Goal: Task Accomplishment & Management: Complete application form

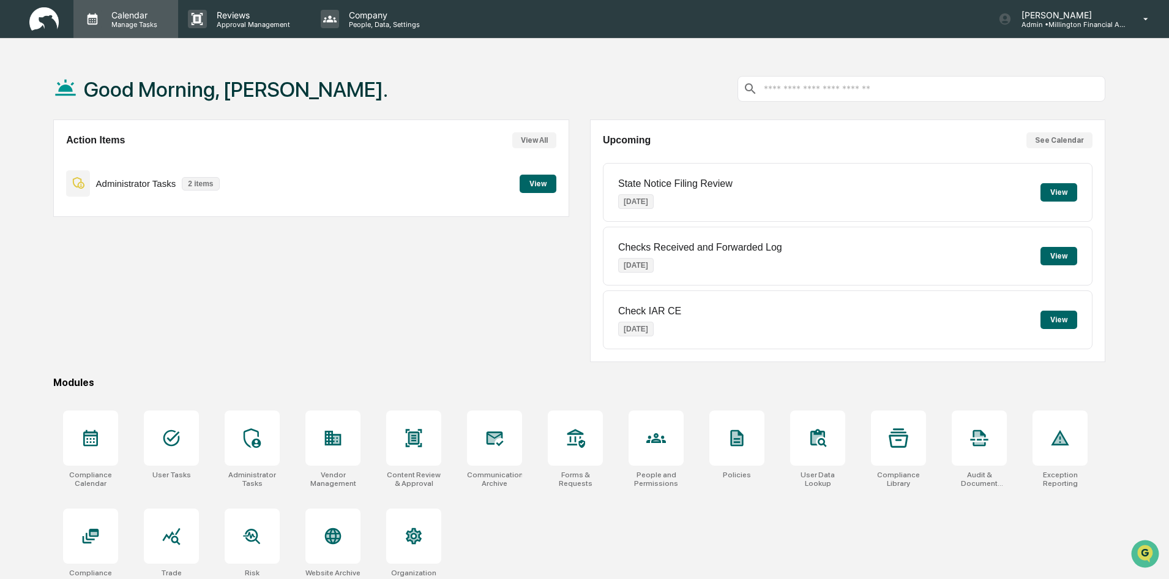
click at [140, 20] on p "Manage Tasks" at bounding box center [133, 24] width 62 height 9
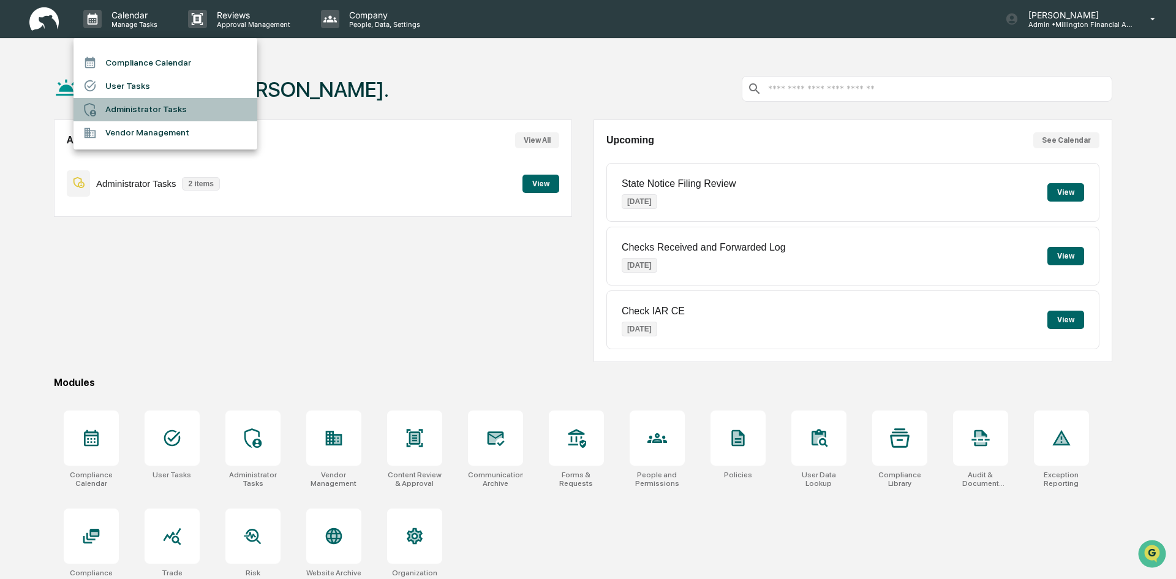
click at [119, 110] on li "Administrator Tasks" at bounding box center [165, 109] width 184 height 23
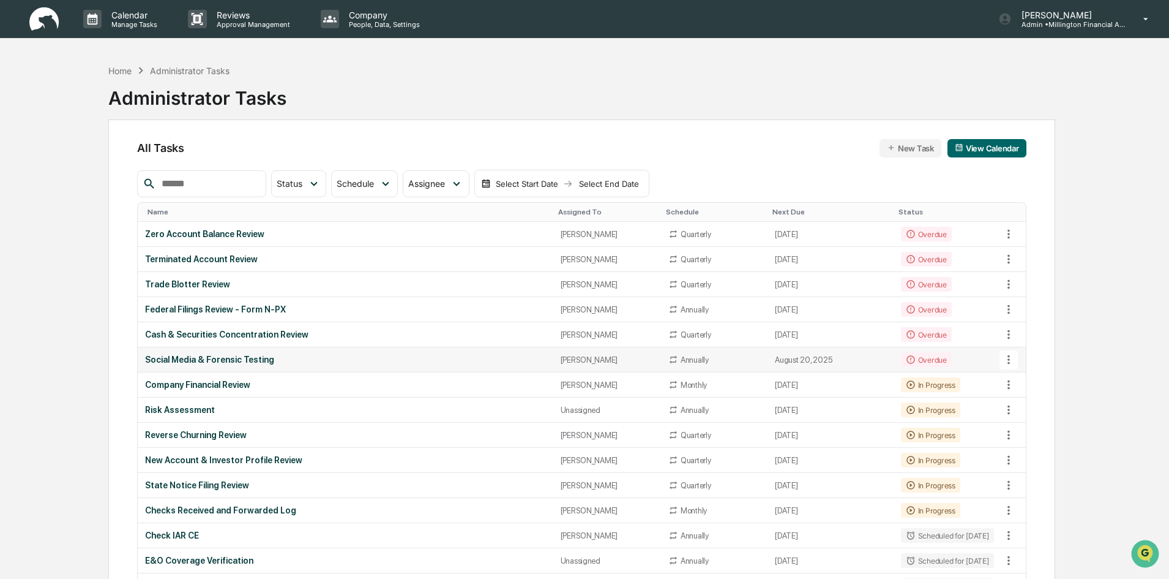
click at [566, 356] on div "[PERSON_NAME]" at bounding box center [607, 359] width 93 height 9
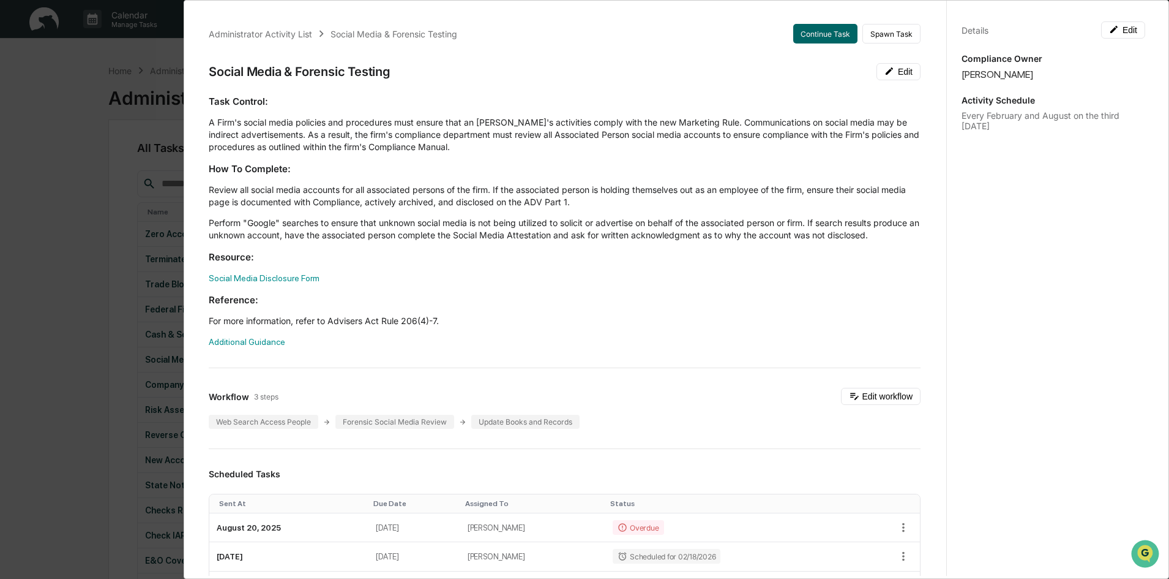
click at [29, 278] on div "Administrator Activity List Social Media & Forensic Testing Continue Task Spawn…" at bounding box center [584, 289] width 1169 height 579
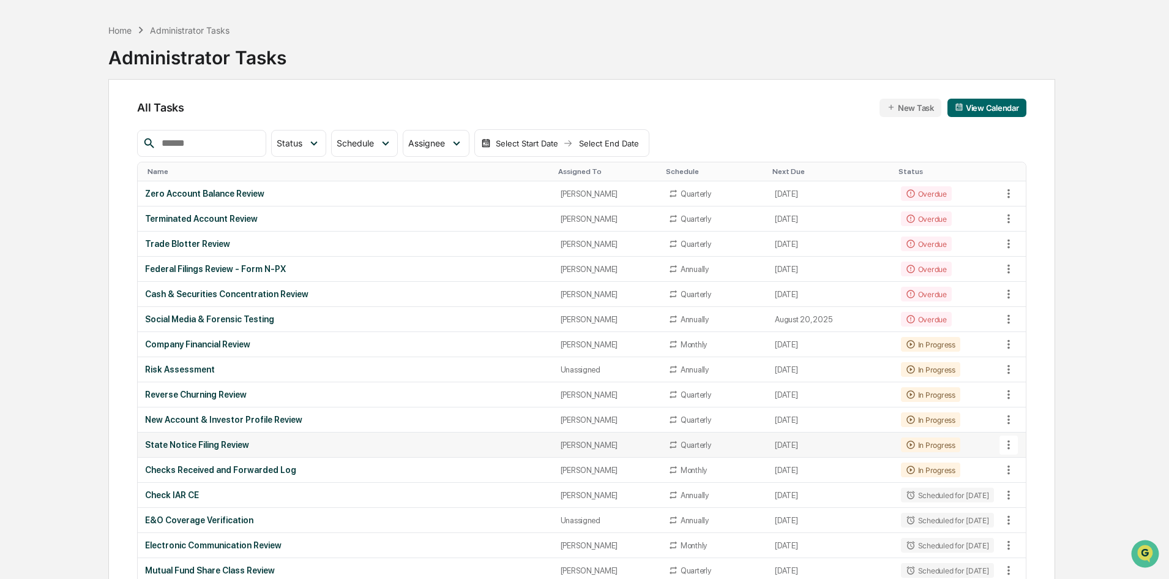
scroll to position [61, 0]
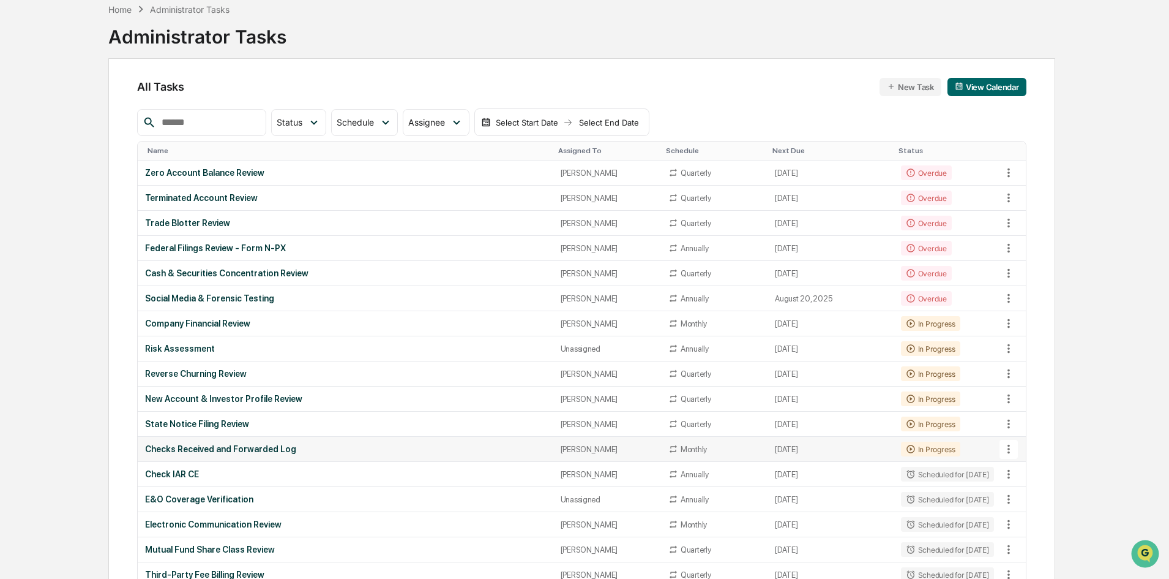
click at [253, 448] on div "Checks Received and Forwarded Log" at bounding box center [345, 449] width 400 height 10
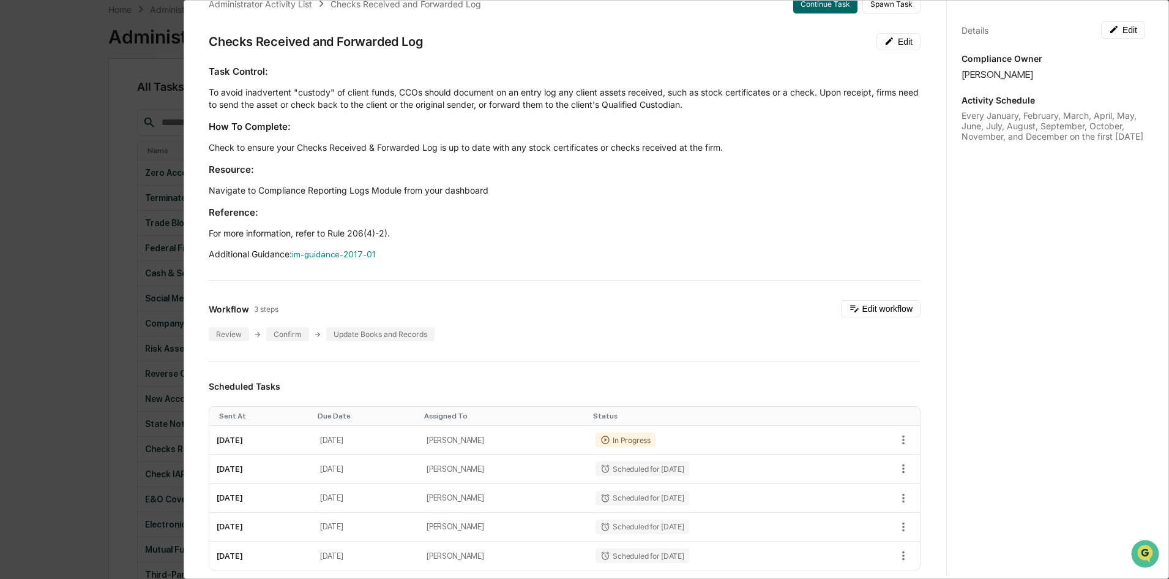
scroll to position [0, 0]
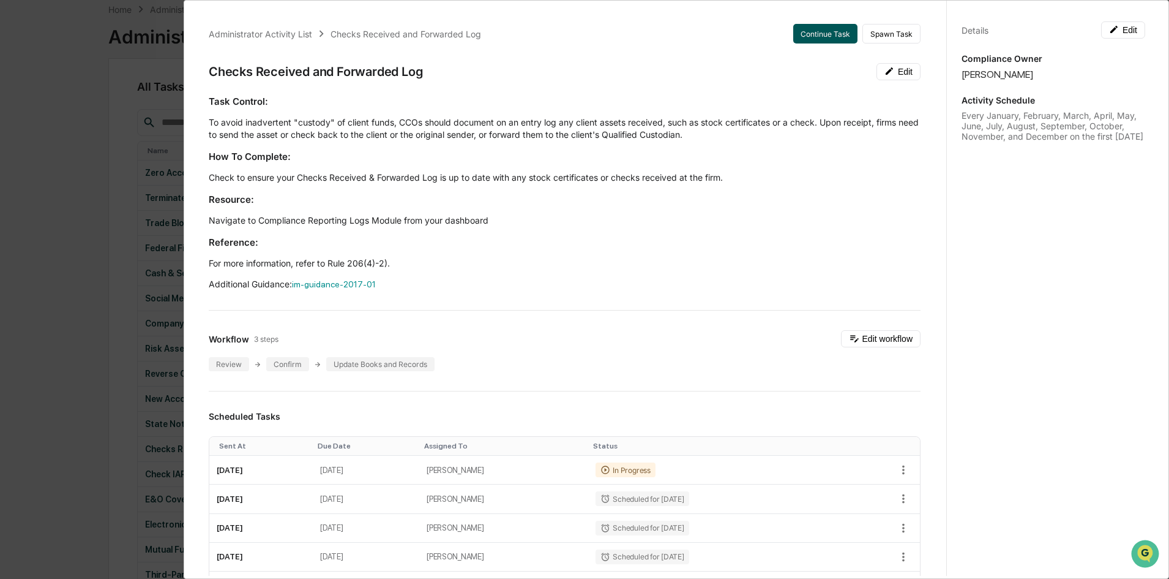
click at [809, 36] on button "Continue Task" at bounding box center [825, 34] width 64 height 20
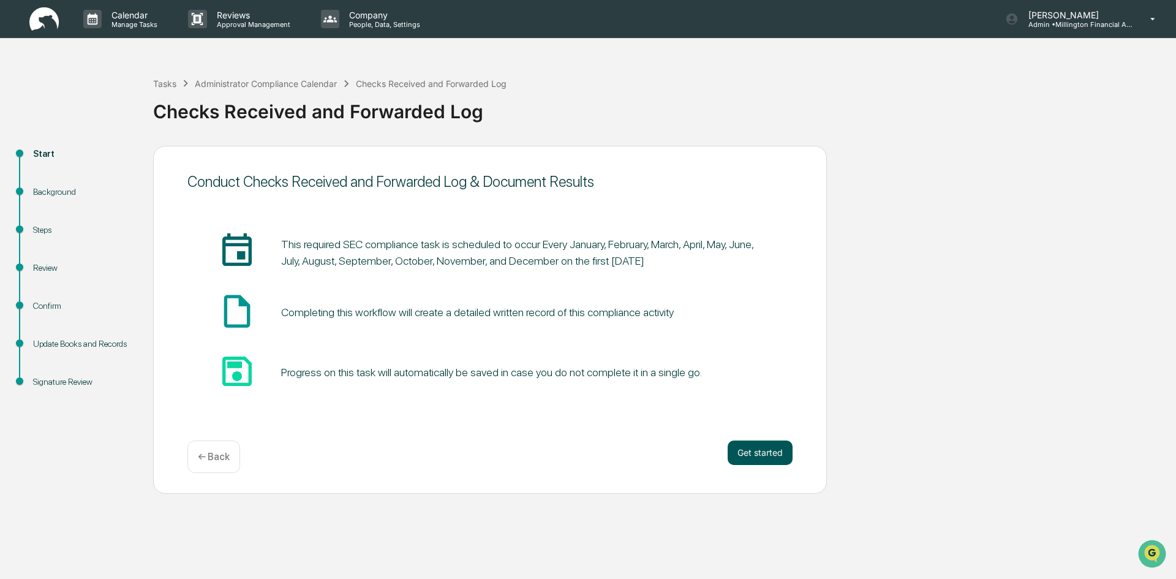
click at [742, 453] on button "Get started" at bounding box center [759, 452] width 65 height 24
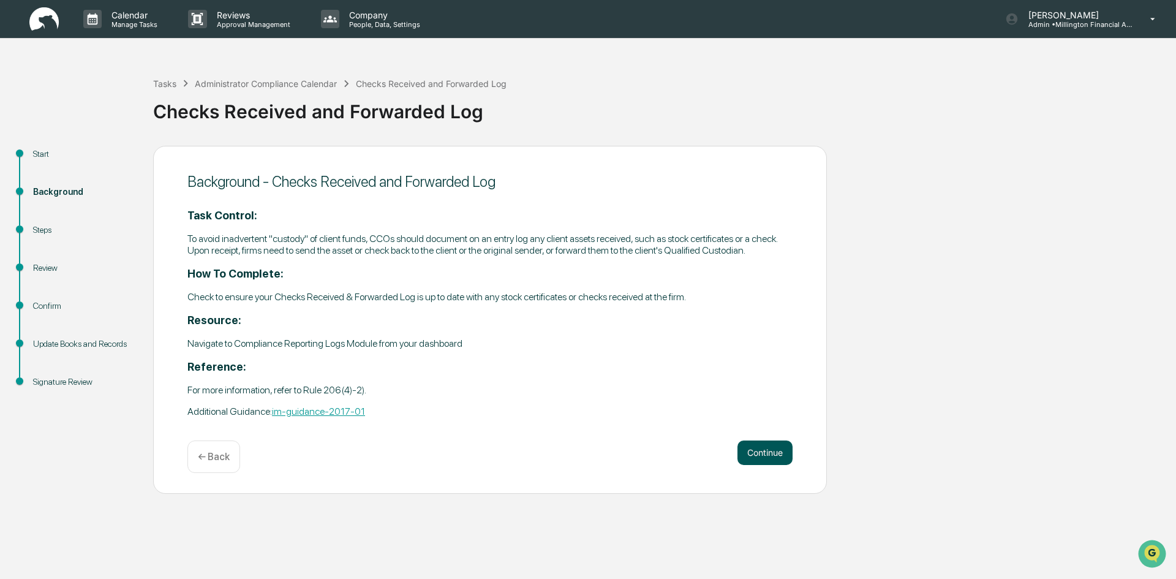
click at [758, 459] on button "Continue" at bounding box center [764, 452] width 55 height 24
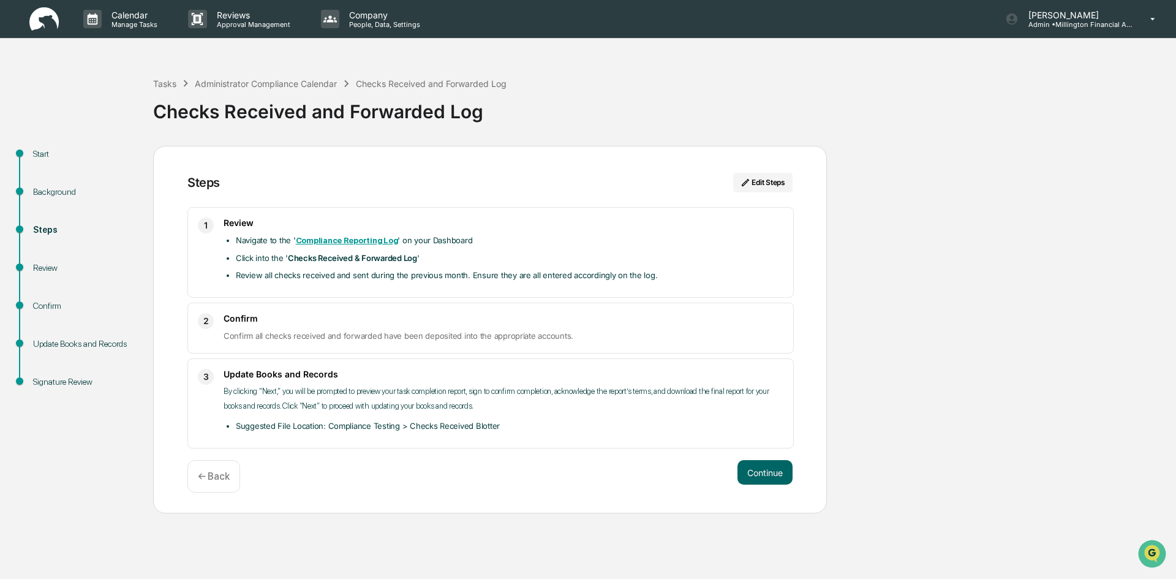
click at [340, 241] on strong "Compliance Reporting Log" at bounding box center [347, 240] width 102 height 9
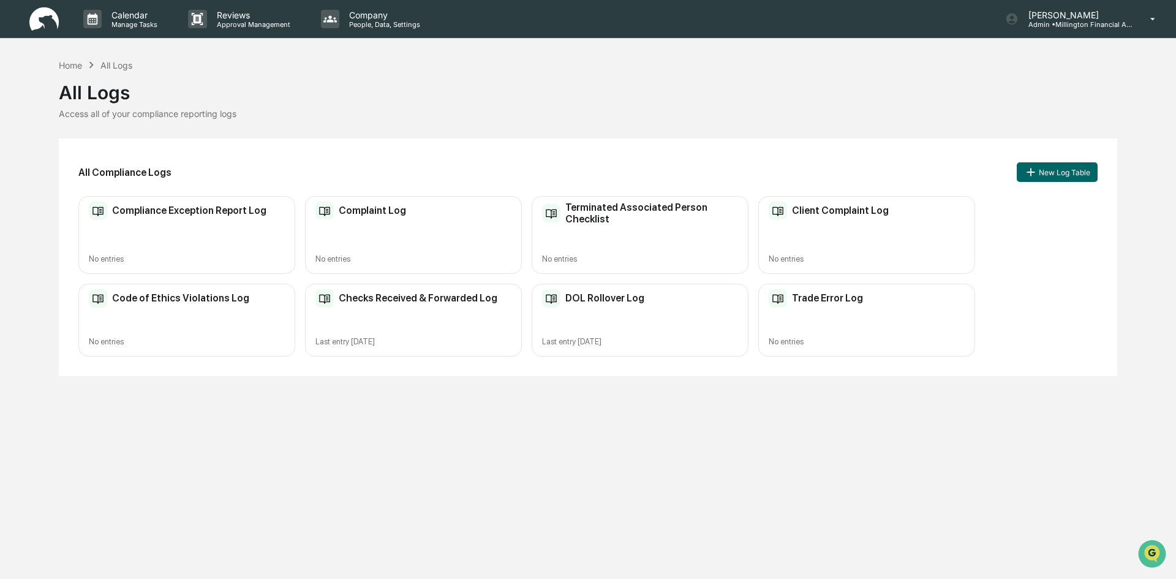
click at [391, 319] on div "Checks Received & Forwarded Log Last entry Aug 1, 2025" at bounding box center [413, 319] width 217 height 73
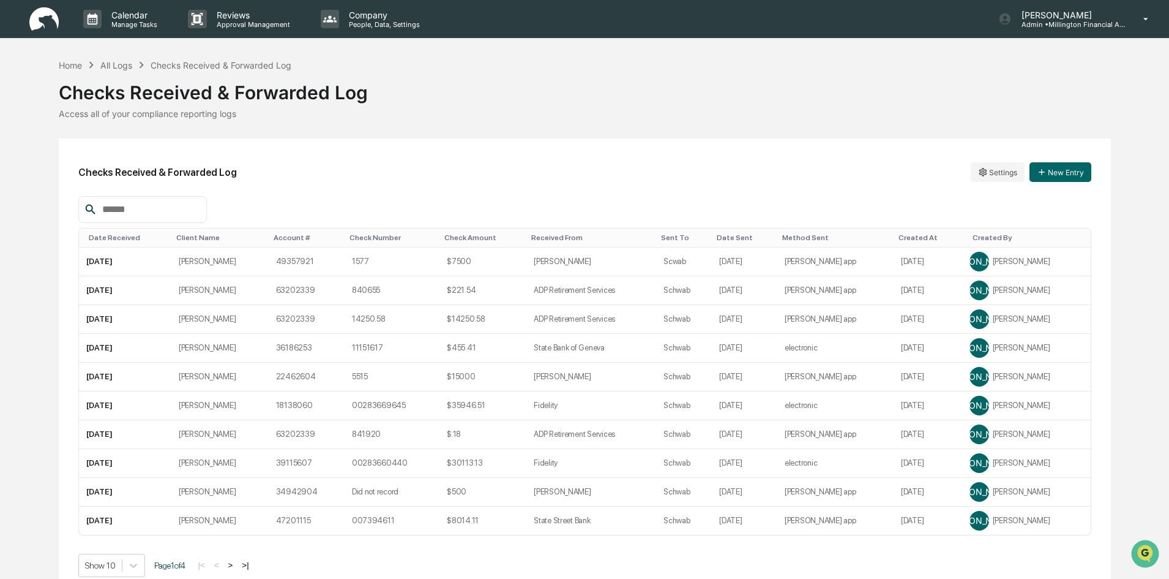
click at [925, 236] on div "Created At" at bounding box center [928, 237] width 59 height 9
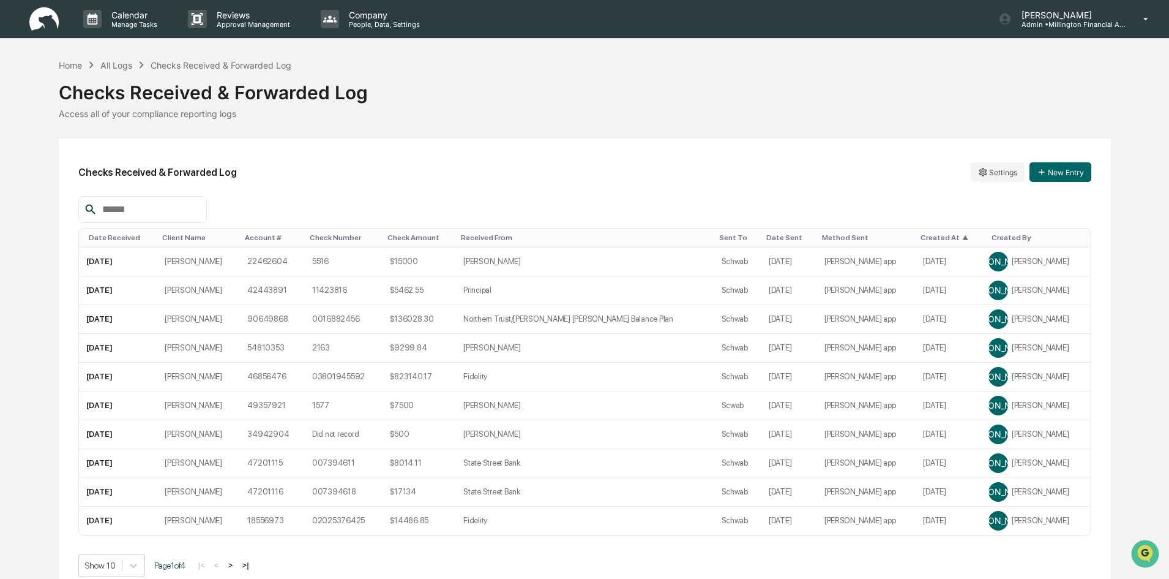
click at [925, 236] on div "Created At ▲" at bounding box center [949, 237] width 56 height 9
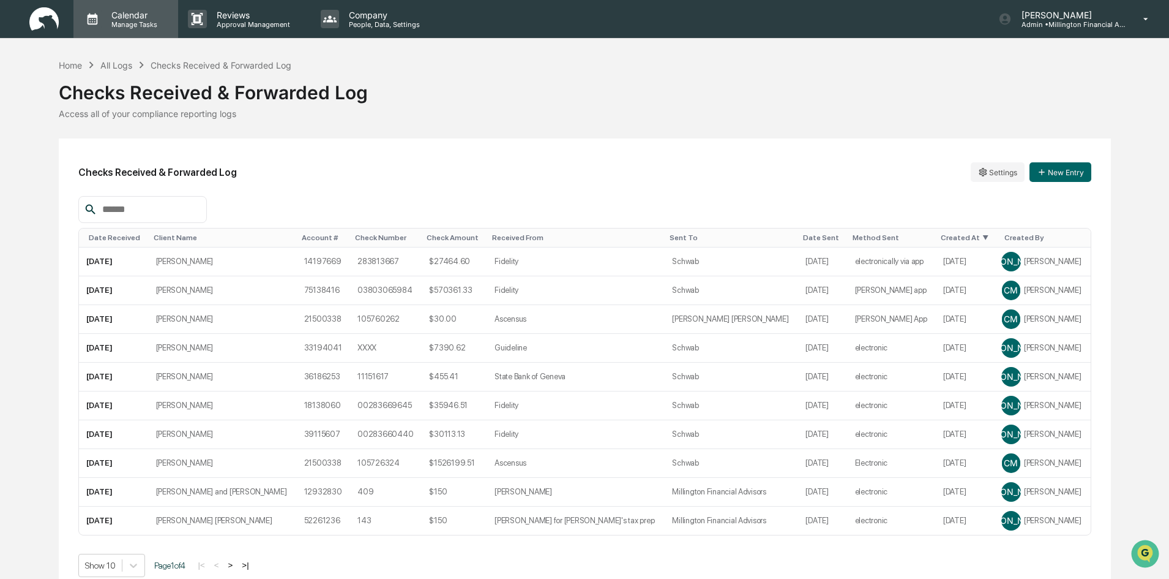
click at [124, 20] on p "Manage Tasks" at bounding box center [133, 24] width 62 height 9
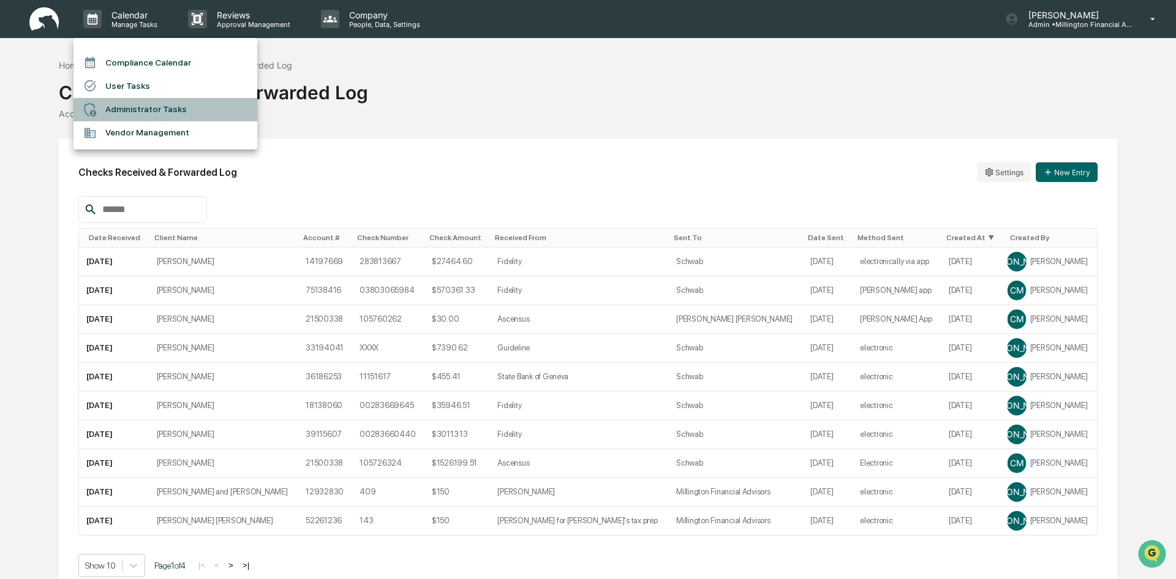
click at [132, 110] on li "Administrator Tasks" at bounding box center [165, 109] width 184 height 23
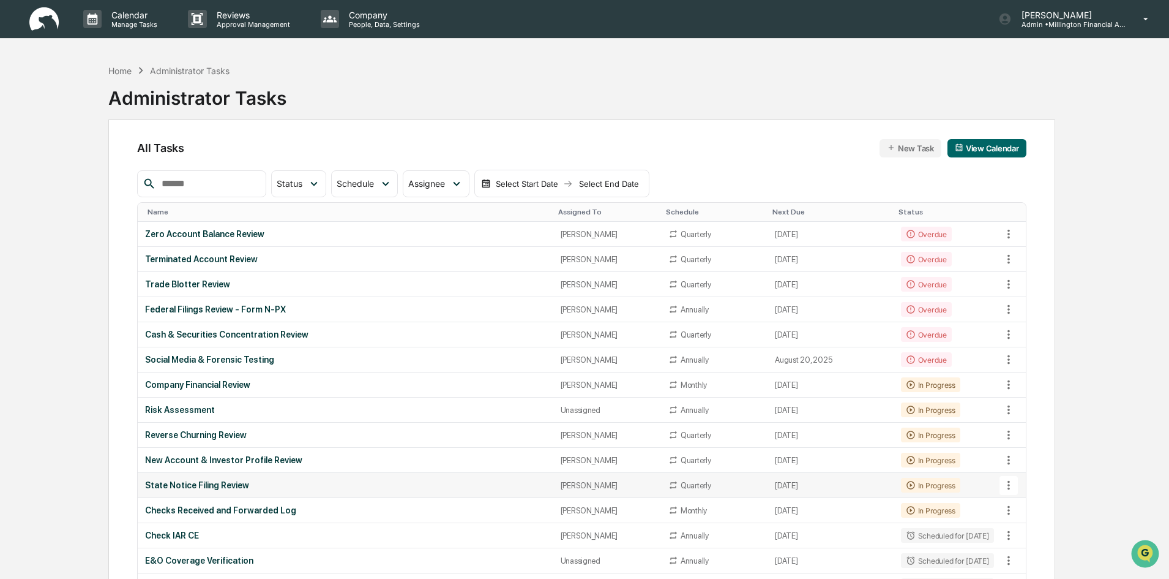
click at [211, 484] on div "State Notice Filing Review" at bounding box center [345, 485] width 400 height 10
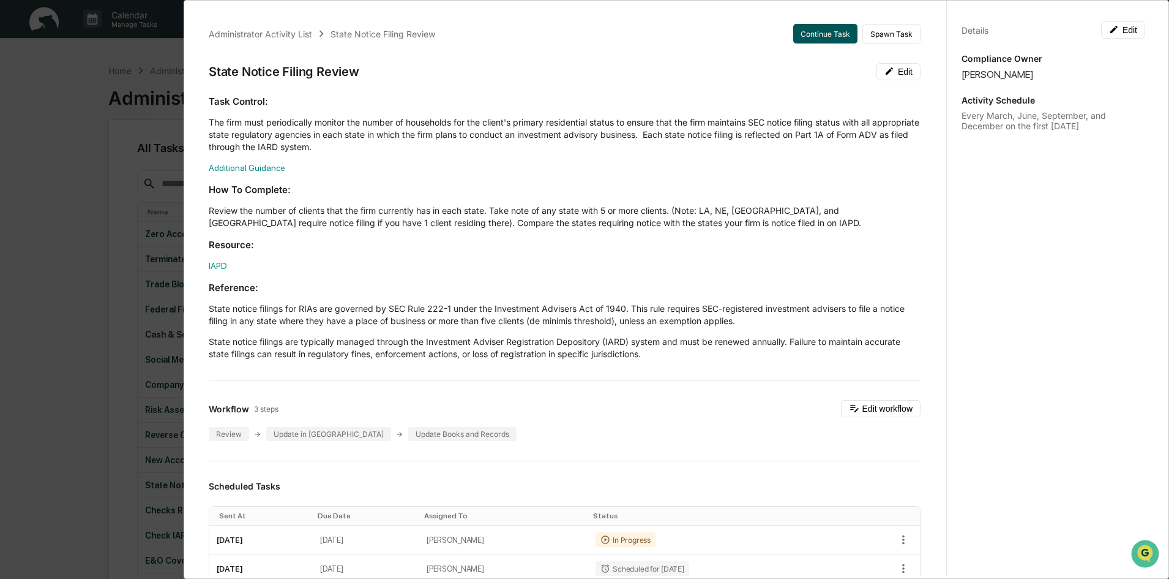
click at [836, 37] on button "Continue Task" at bounding box center [825, 34] width 64 height 20
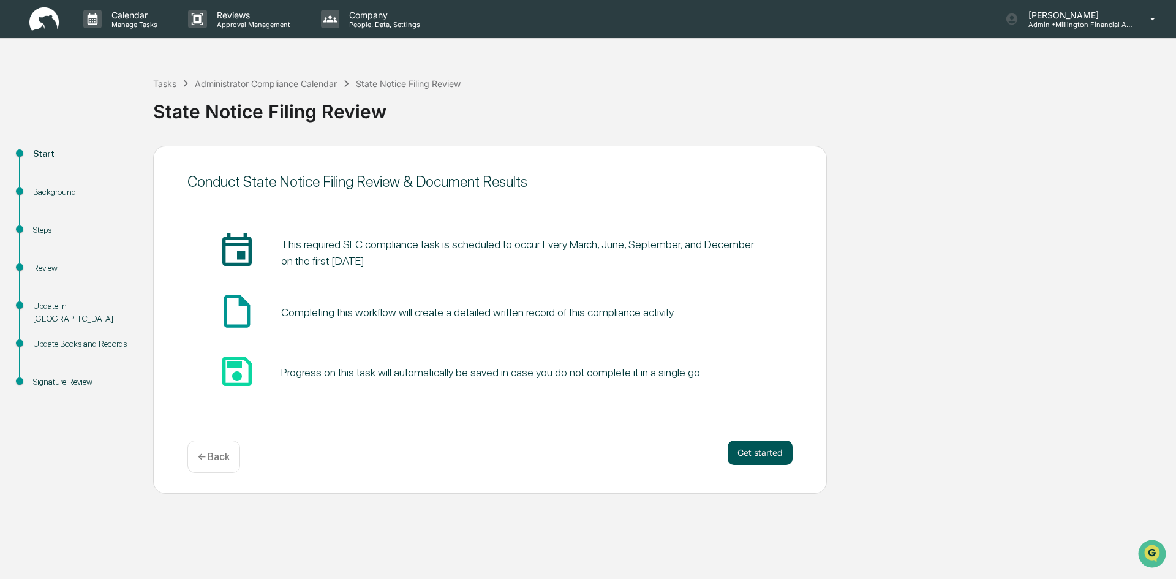
click at [757, 455] on button "Get started" at bounding box center [759, 452] width 65 height 24
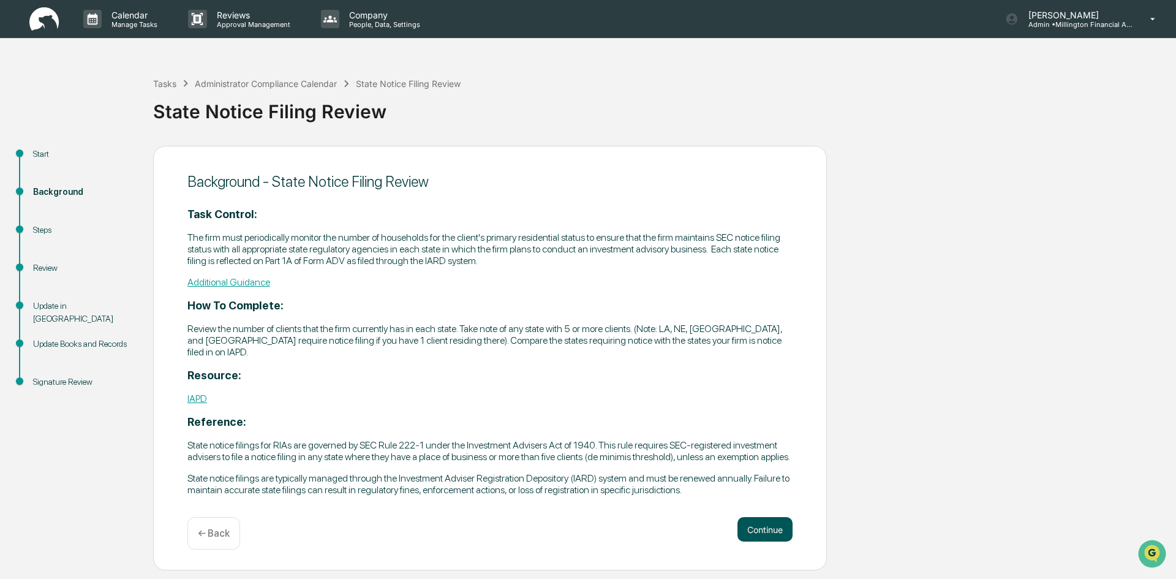
click at [759, 527] on button "Continue" at bounding box center [764, 529] width 55 height 24
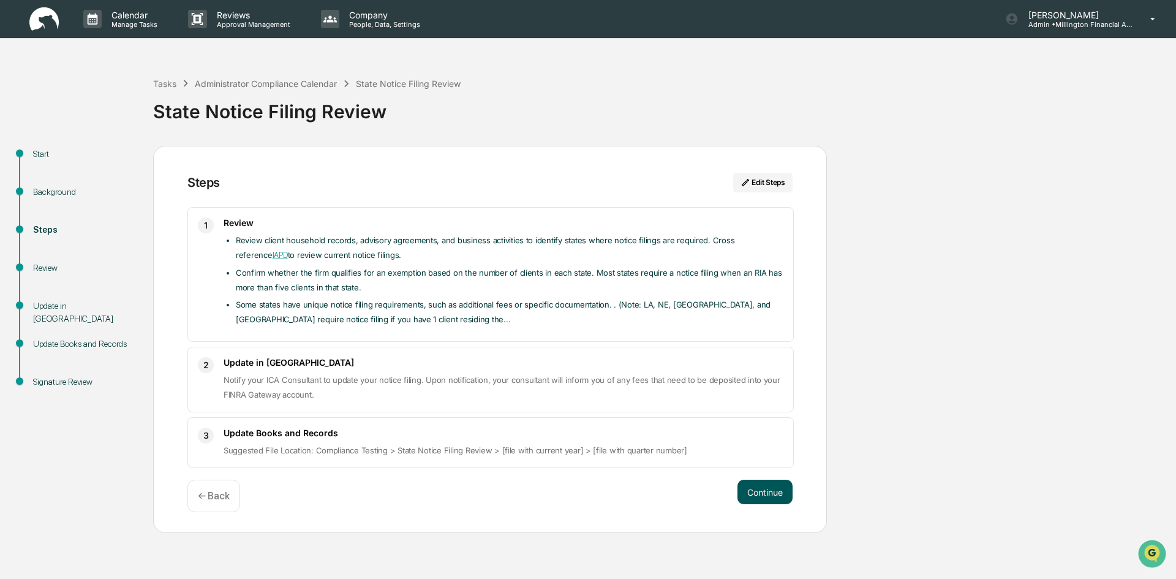
click at [757, 492] on button "Continue" at bounding box center [764, 491] width 55 height 24
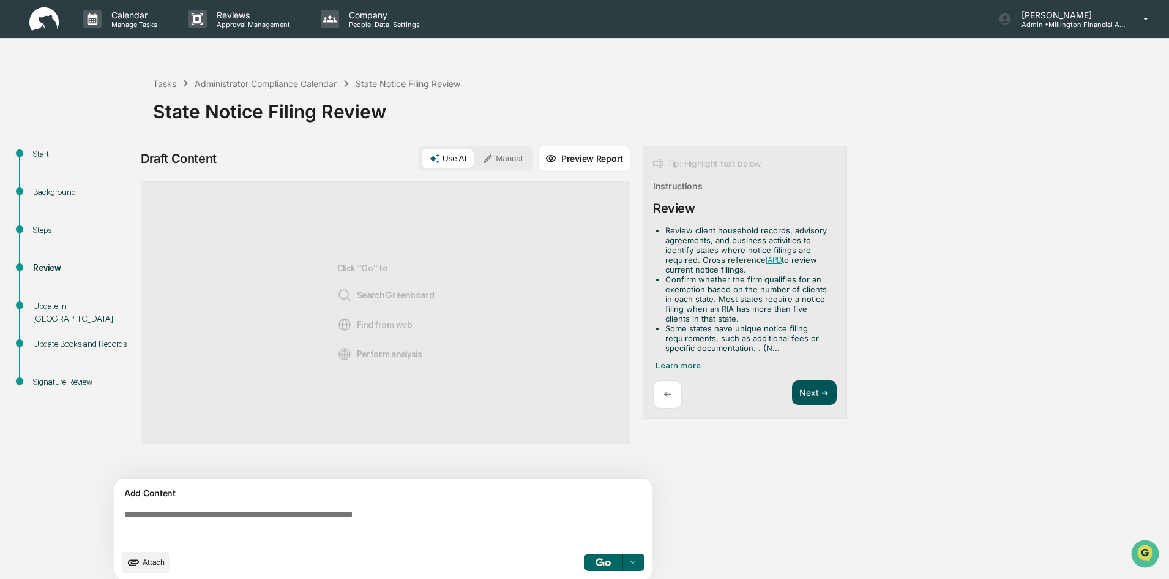
click at [819, 396] on button "Next ➔" at bounding box center [814, 392] width 45 height 25
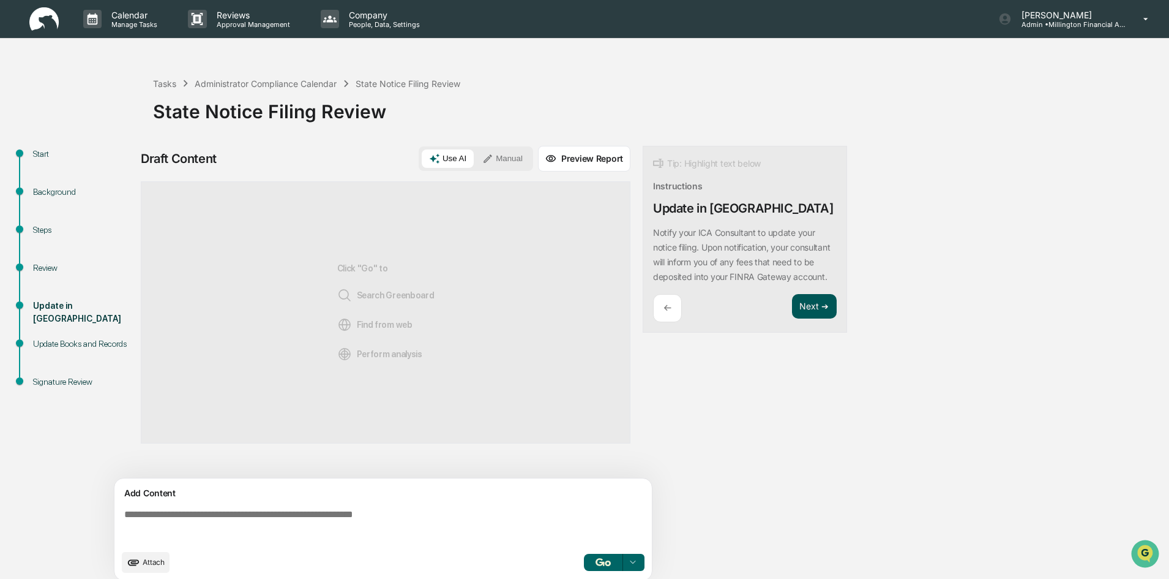
click at [820, 312] on button "Next ➔" at bounding box center [814, 306] width 45 height 25
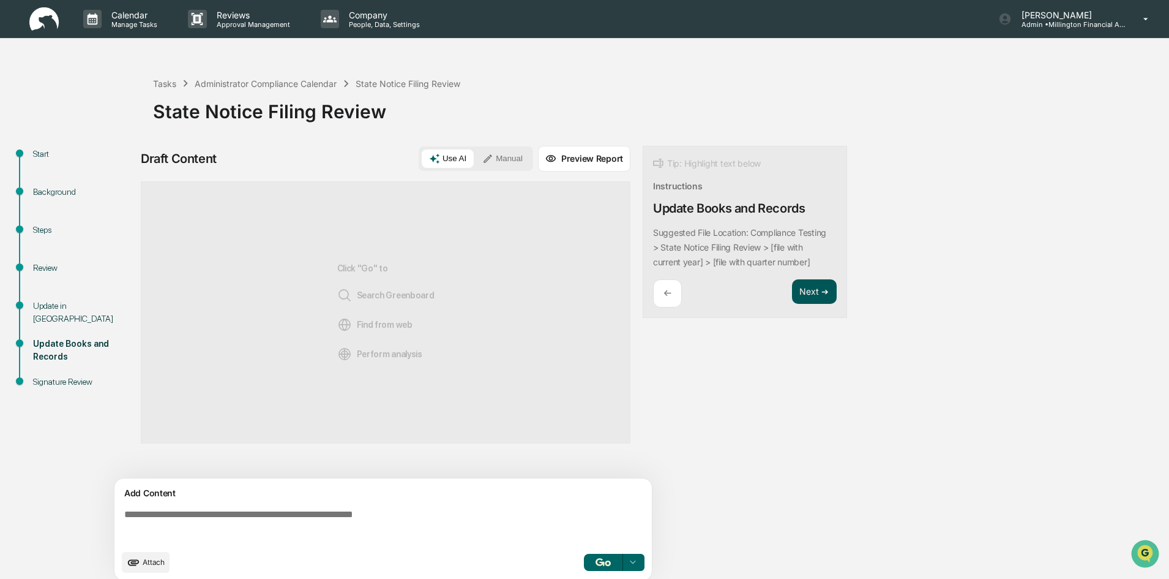
click at [814, 288] on button "Next ➔" at bounding box center [814, 291] width 45 height 25
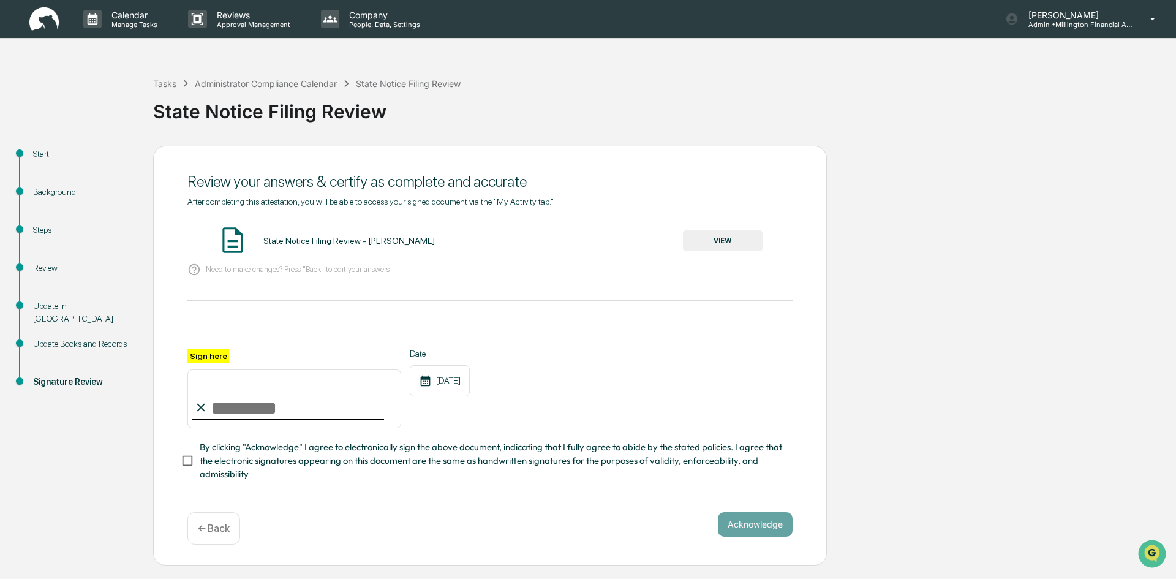
click at [713, 251] on button "VIEW" at bounding box center [723, 240] width 80 height 21
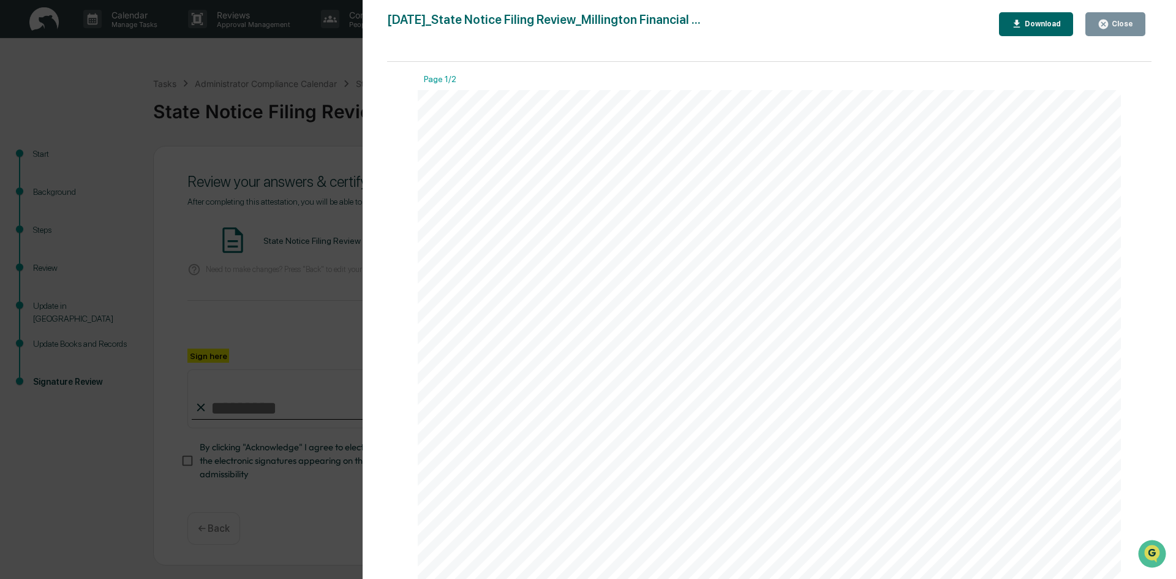
click at [1111, 21] on div "Close" at bounding box center [1121, 24] width 24 height 9
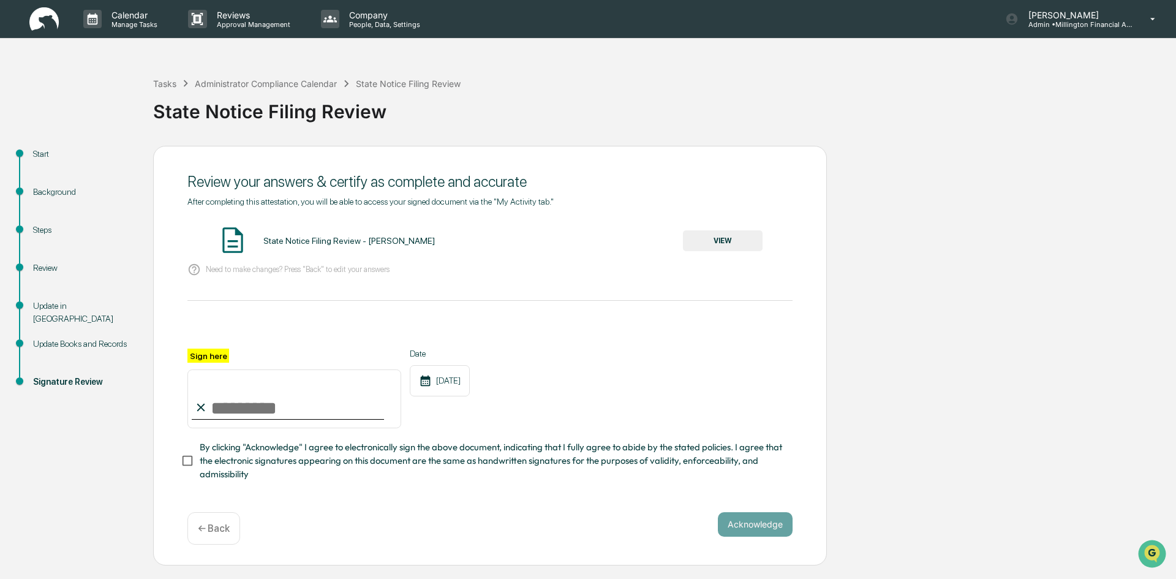
click at [312, 394] on input "Sign here" at bounding box center [294, 398] width 214 height 59
type input "**********"
click at [740, 525] on button "Acknowledge" at bounding box center [755, 524] width 75 height 24
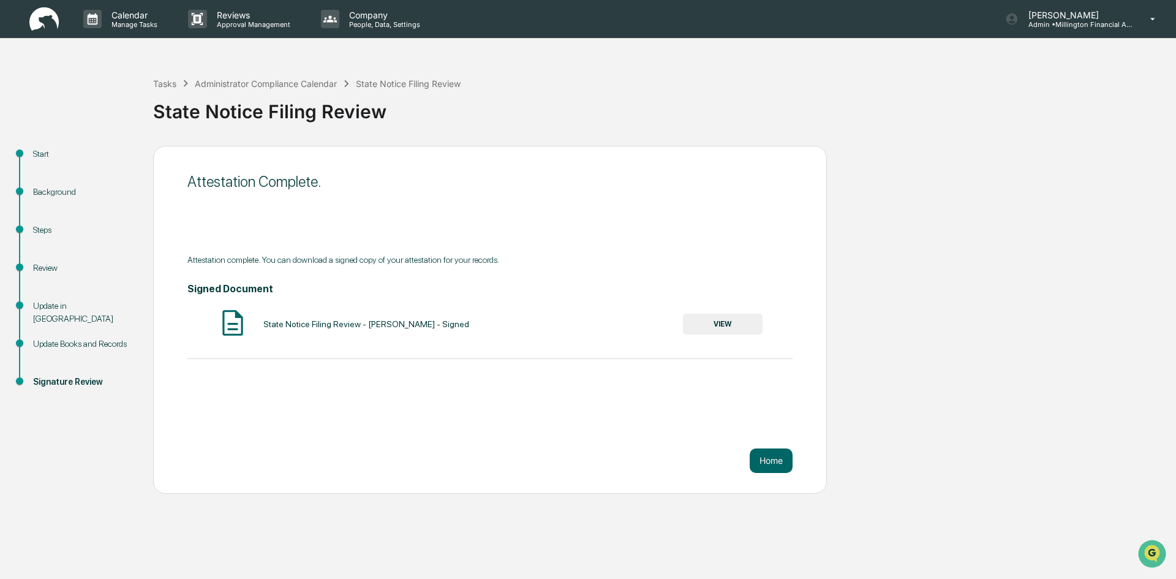
click at [739, 328] on button "VIEW" at bounding box center [723, 323] width 80 height 21
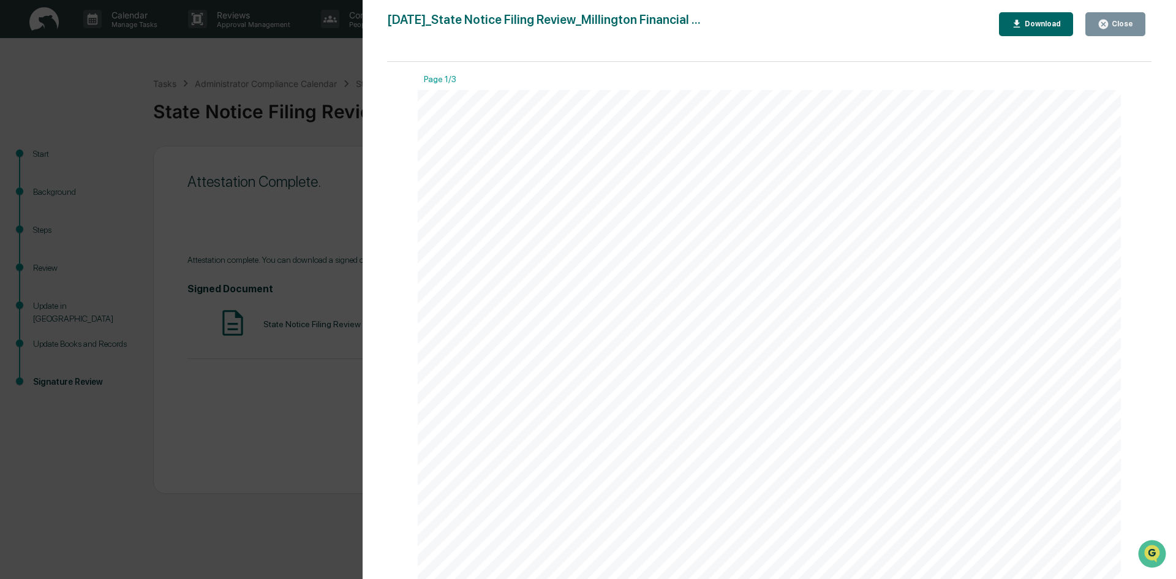
click at [1041, 24] on div "Download" at bounding box center [1041, 24] width 39 height 9
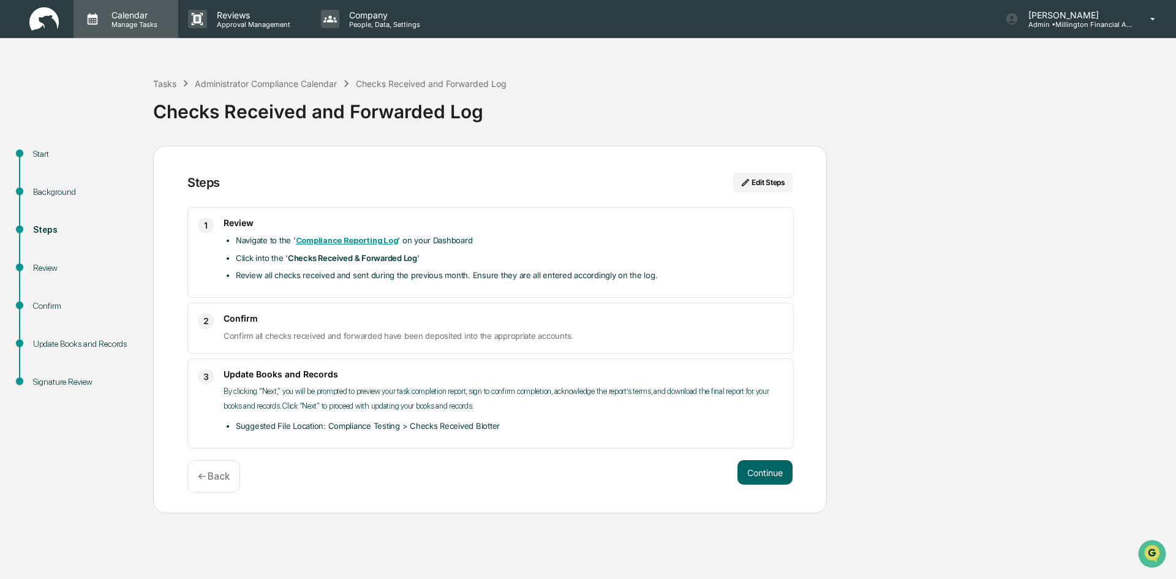
click at [124, 24] on p "Manage Tasks" at bounding box center [133, 24] width 62 height 9
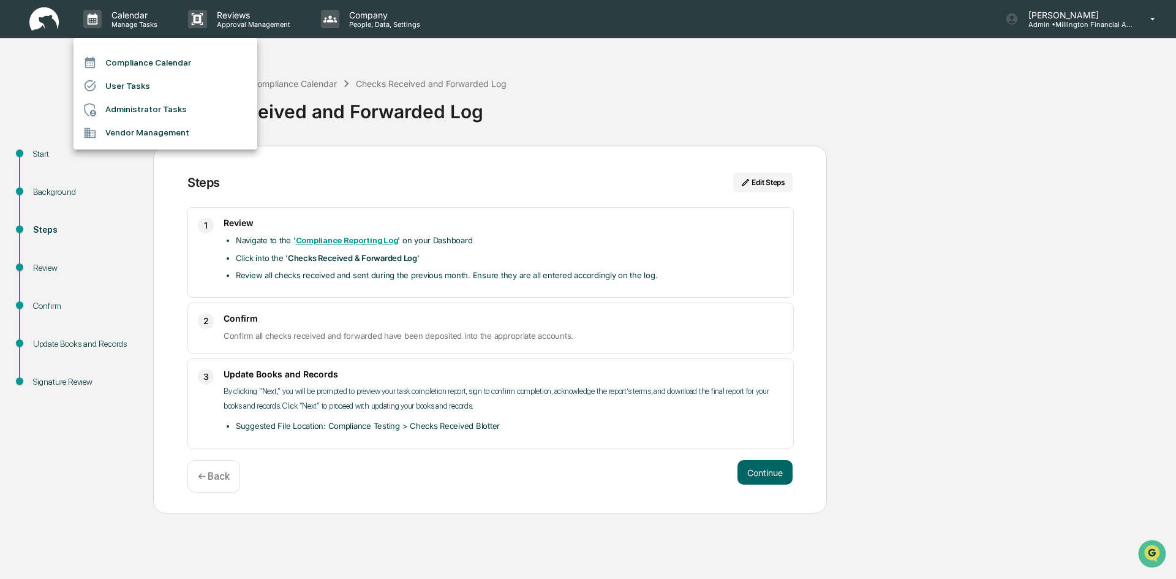
click at [160, 22] on div at bounding box center [588, 289] width 1176 height 579
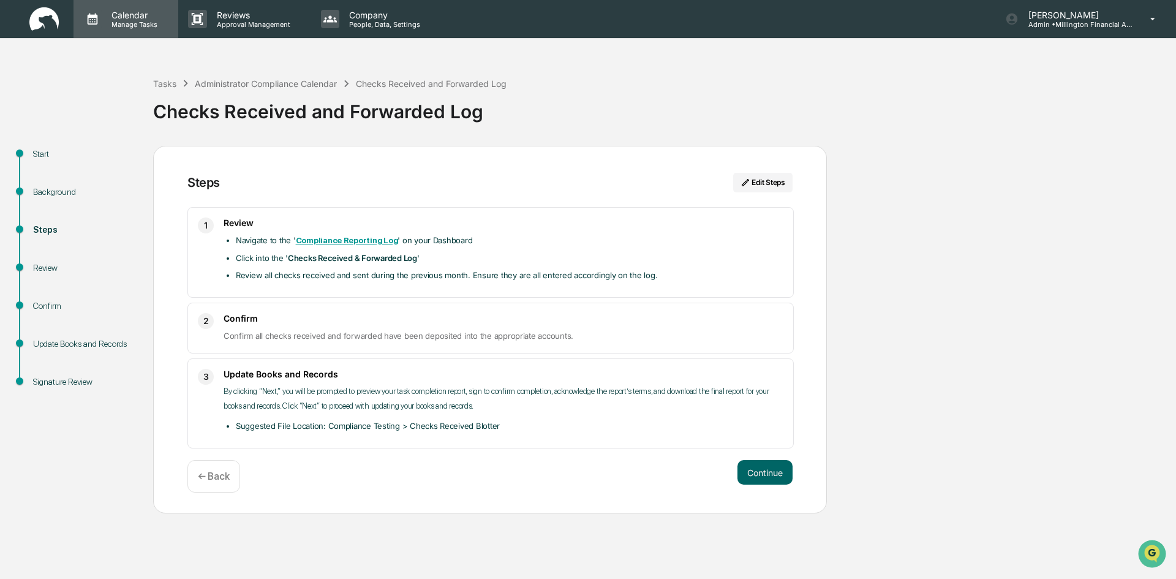
click at [135, 20] on p "Manage Tasks" at bounding box center [133, 24] width 62 height 9
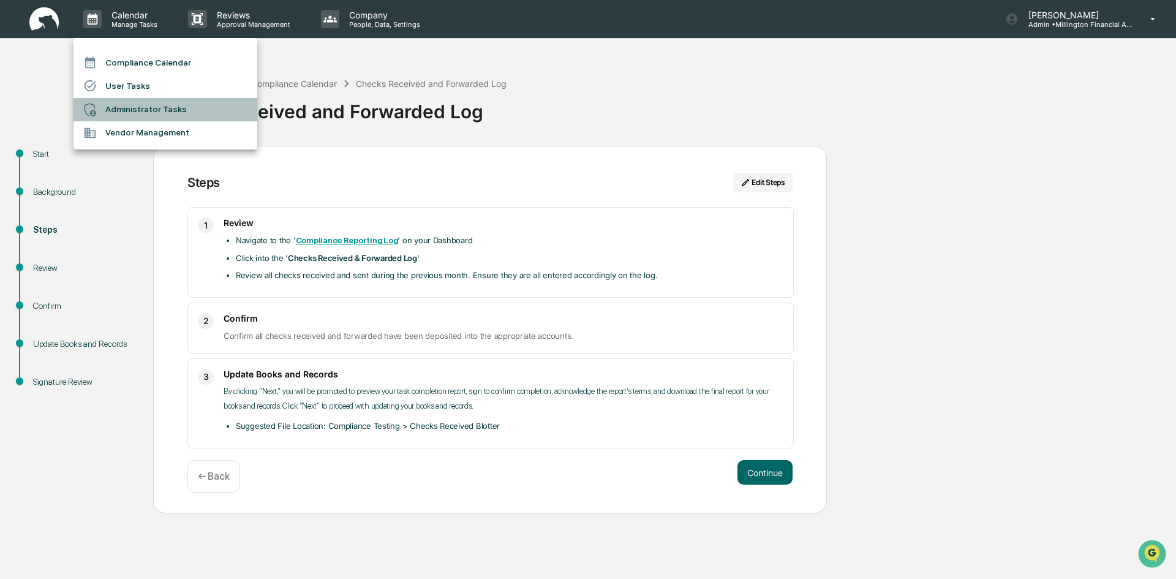
click at [124, 107] on li "Administrator Tasks" at bounding box center [165, 109] width 184 height 23
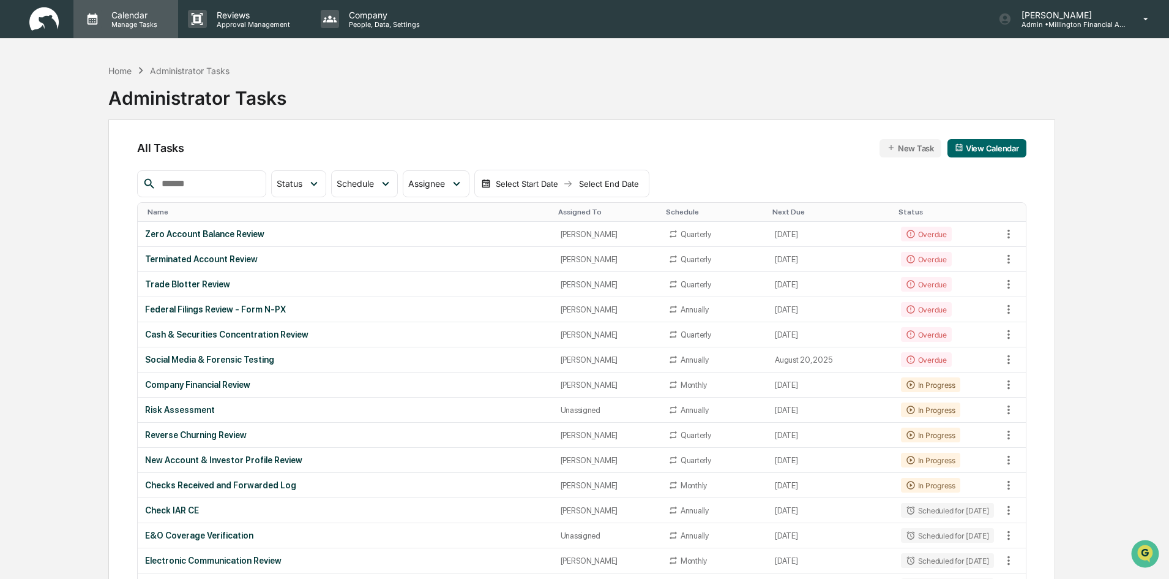
click at [127, 24] on p "Manage Tasks" at bounding box center [133, 24] width 62 height 9
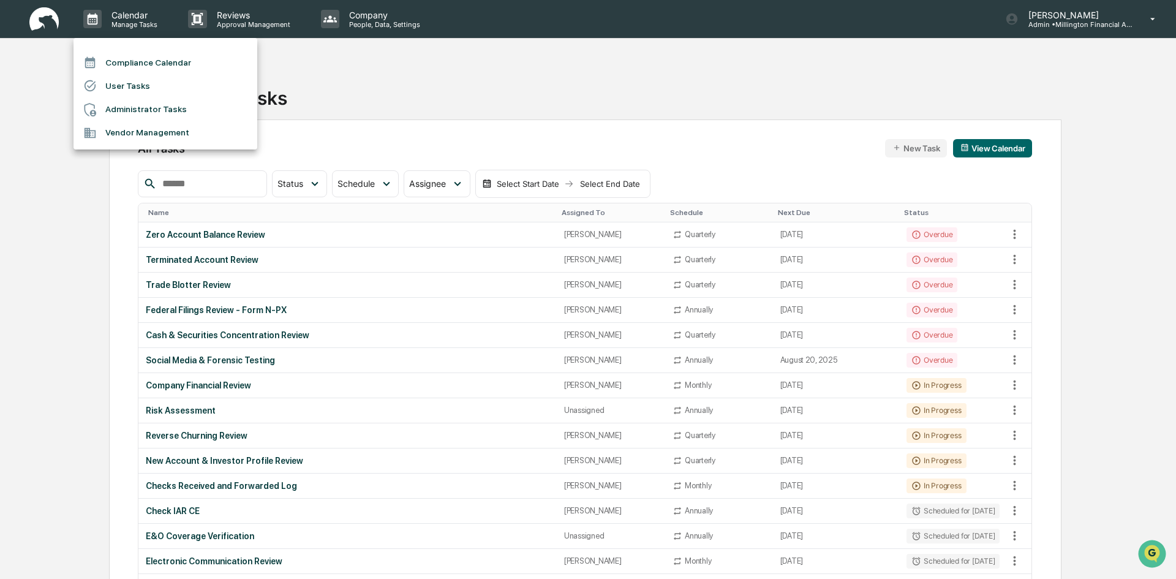
click at [276, 21] on div at bounding box center [588, 289] width 1176 height 579
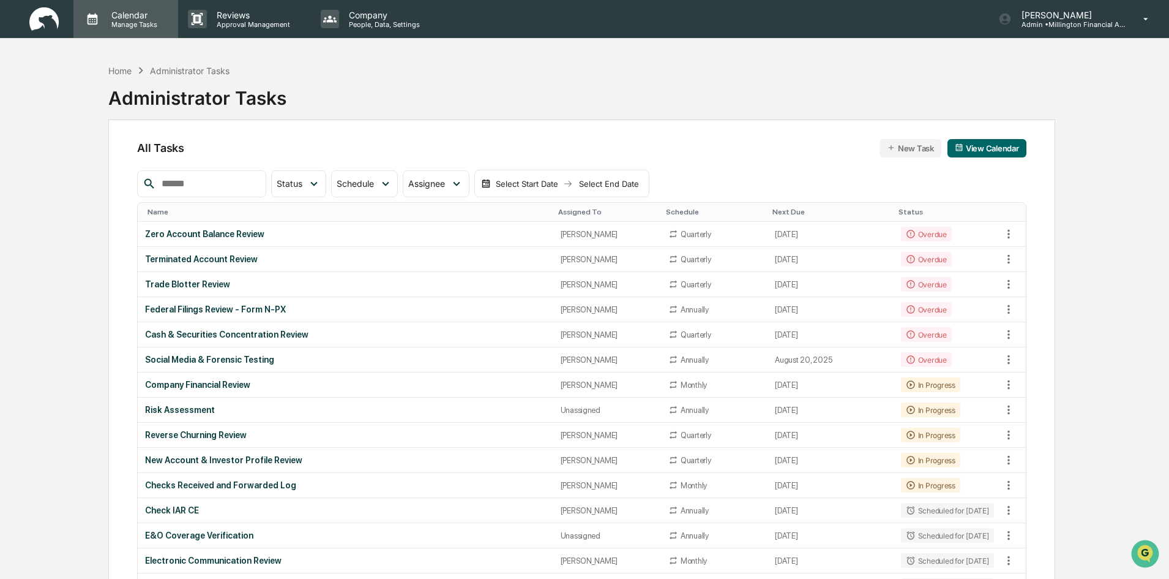
click at [141, 17] on p "Calendar" at bounding box center [133, 15] width 62 height 10
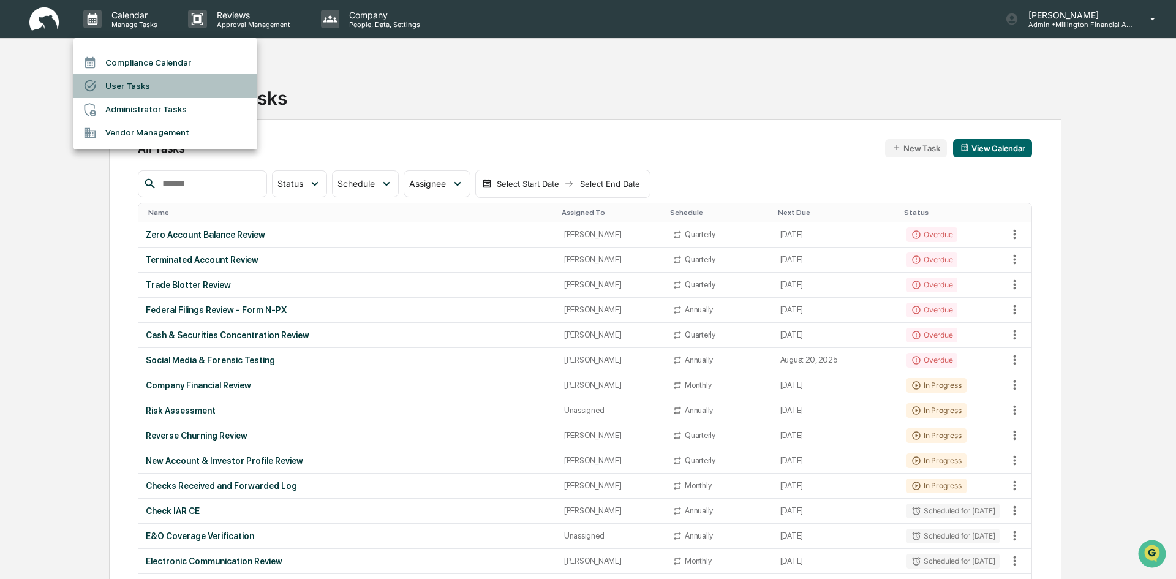
click at [122, 83] on li "User Tasks" at bounding box center [165, 85] width 184 height 23
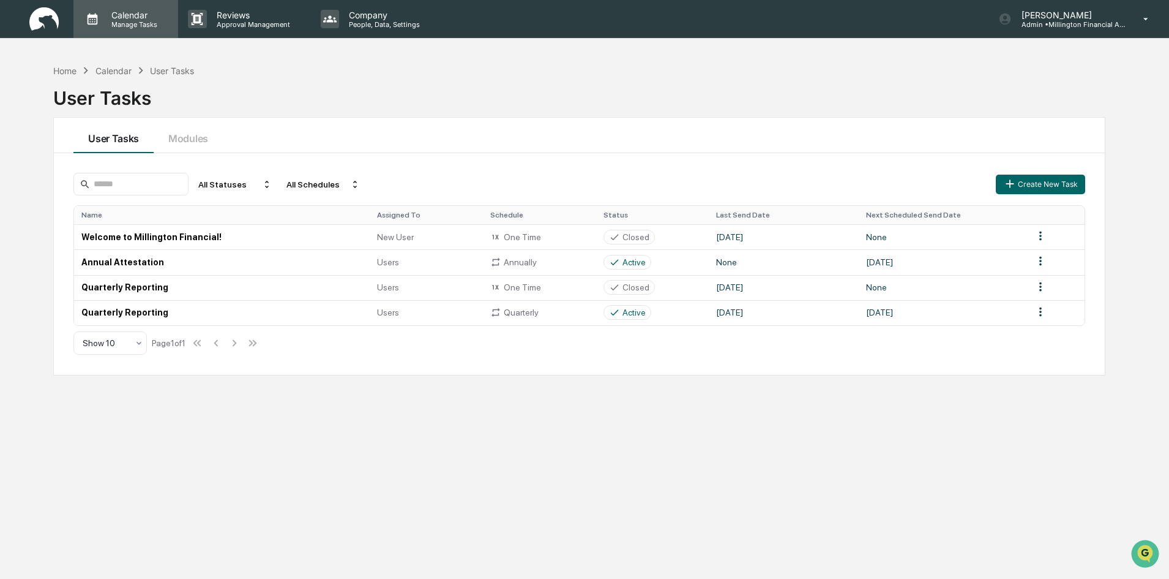
click at [129, 24] on p "Manage Tasks" at bounding box center [133, 24] width 62 height 9
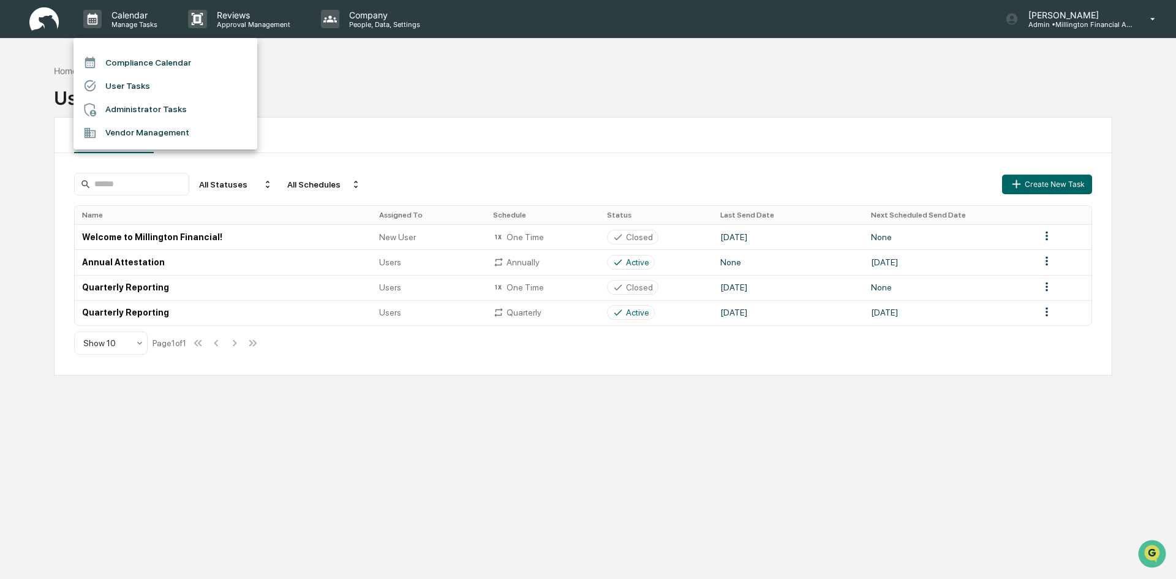
click at [117, 130] on li "Vendor Management" at bounding box center [165, 132] width 184 height 23
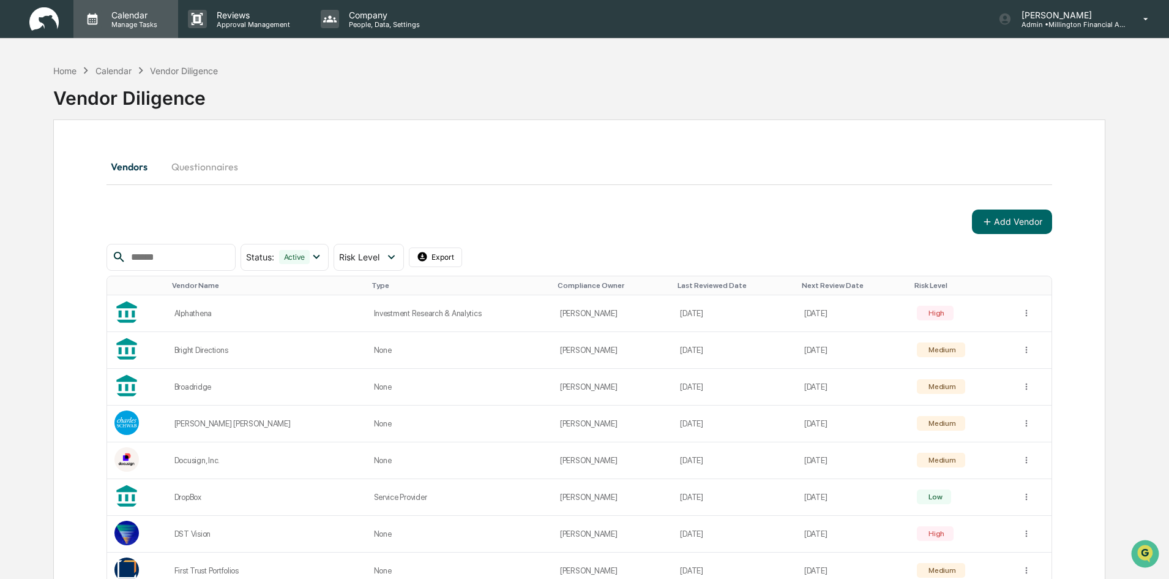
click at [156, 20] on p "Manage Tasks" at bounding box center [133, 24] width 62 height 9
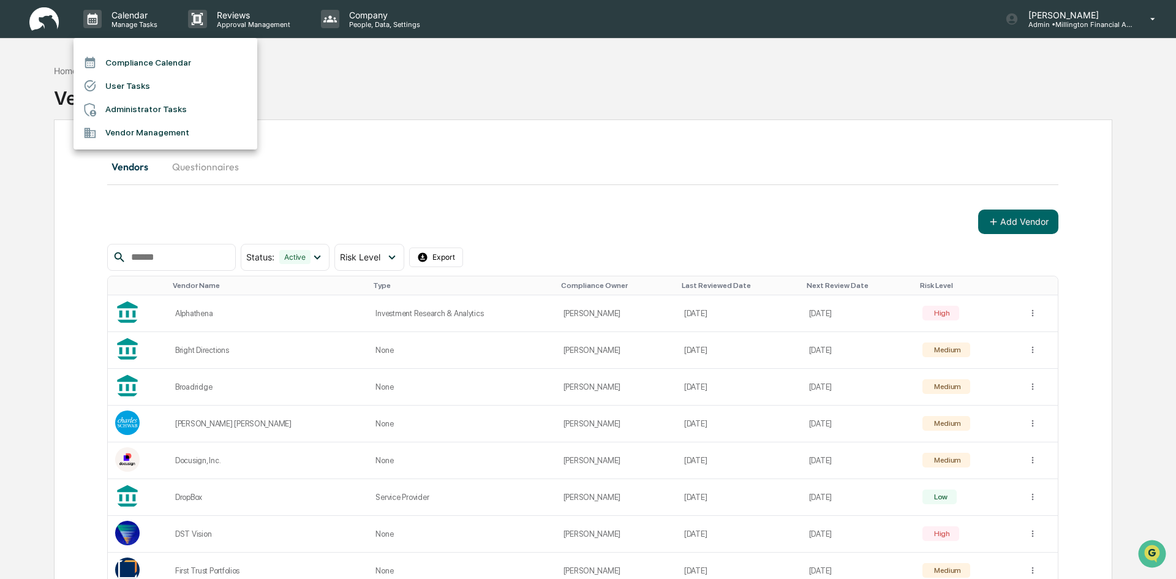
click at [66, 70] on div at bounding box center [588, 289] width 1176 height 579
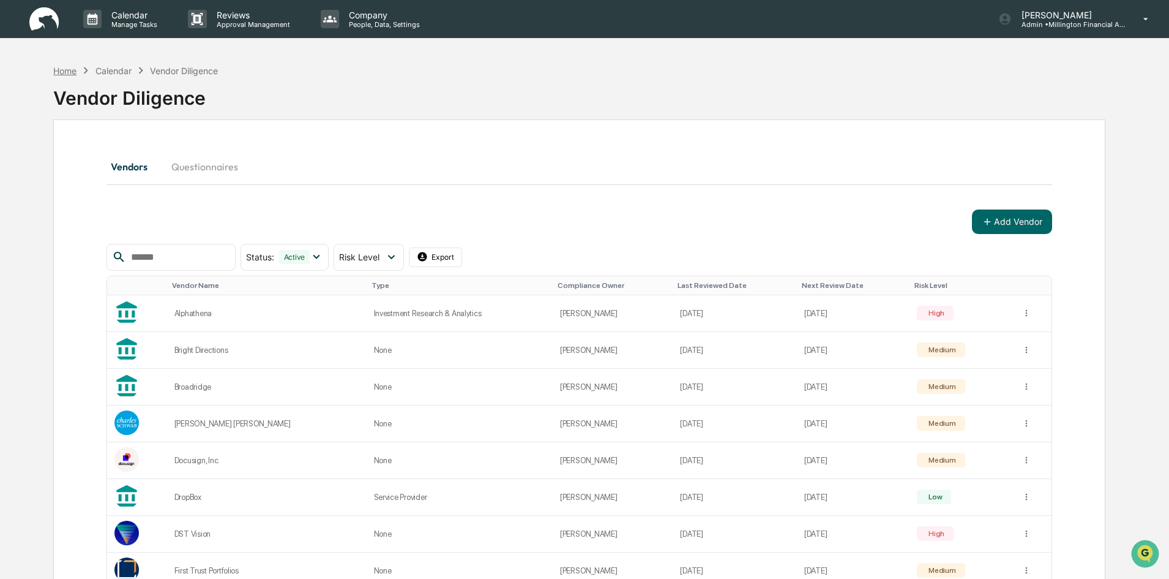
click at [63, 72] on div "Home" at bounding box center [64, 71] width 23 height 10
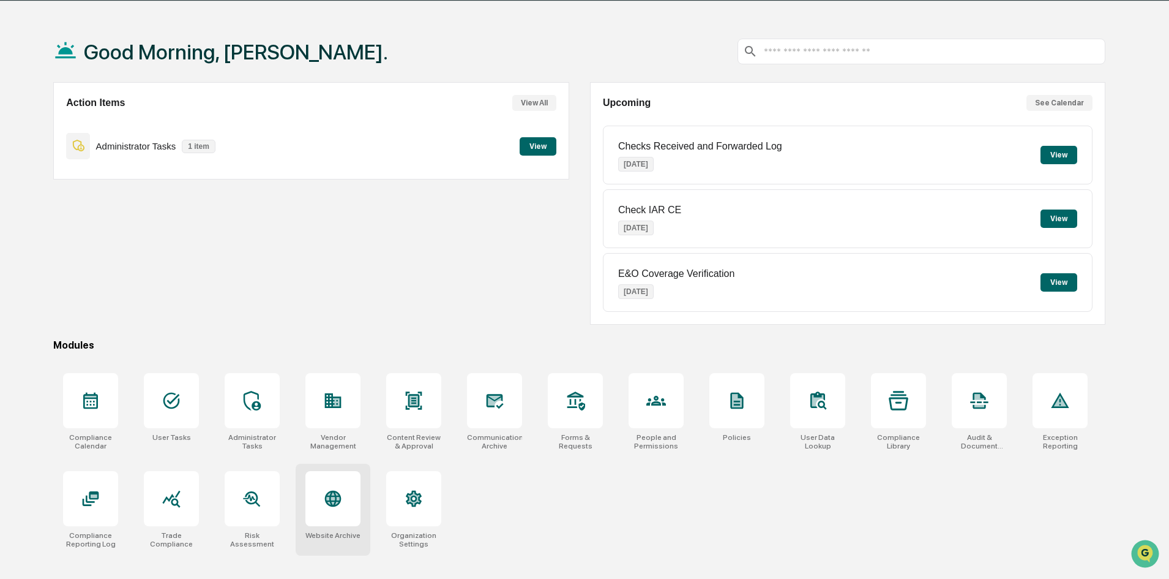
scroll to position [58, 0]
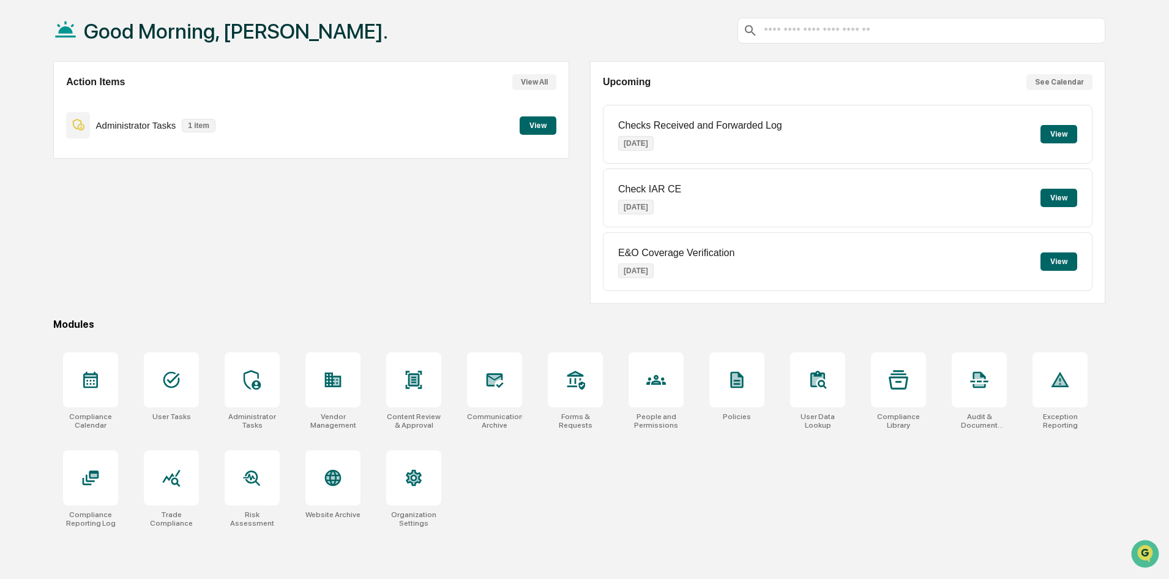
click at [746, 127] on p "Checks Received and Forwarded Log" at bounding box center [700, 125] width 164 height 11
click at [1065, 129] on button "View" at bounding box center [1059, 134] width 37 height 18
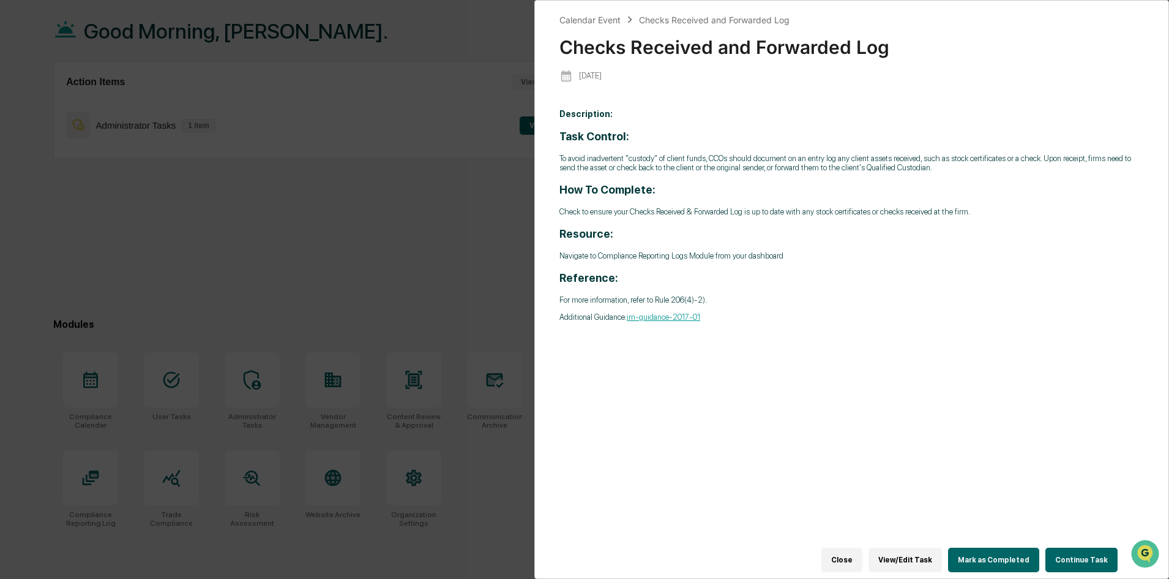
click at [418, 227] on div "Calendar Event Checks Received and Forwarded Log Checks Received and Forwarded …" at bounding box center [584, 289] width 1169 height 579
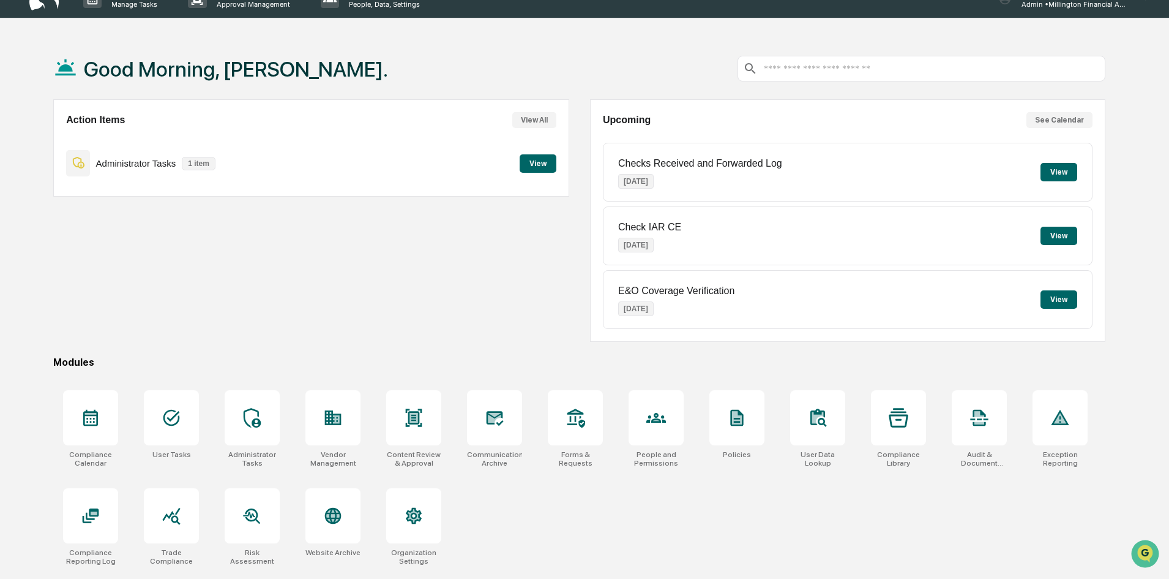
scroll to position [0, 0]
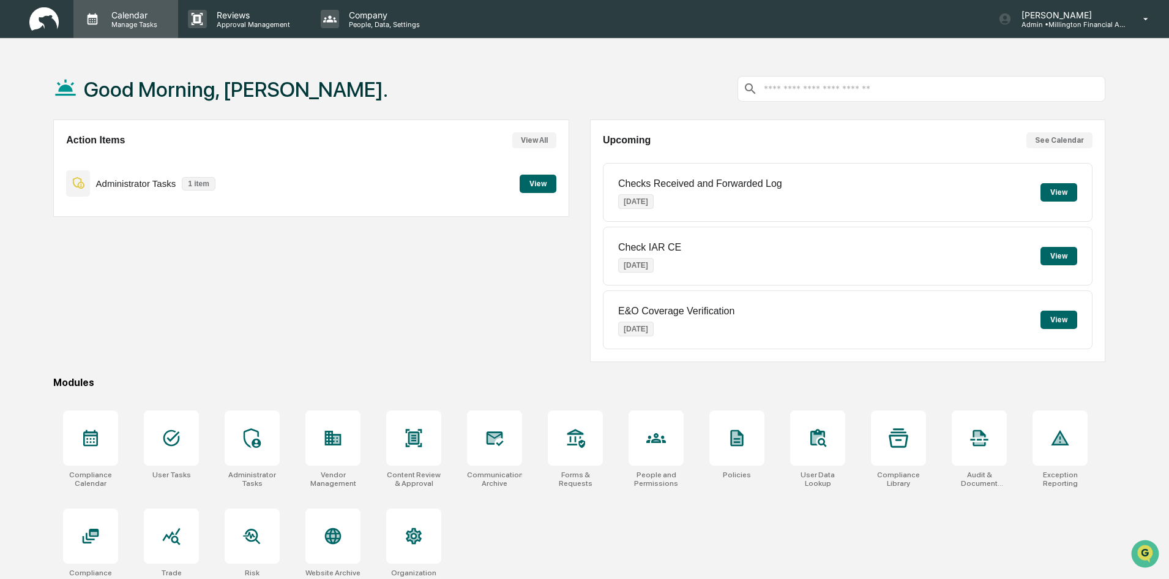
click at [133, 25] on p "Manage Tasks" at bounding box center [133, 24] width 62 height 9
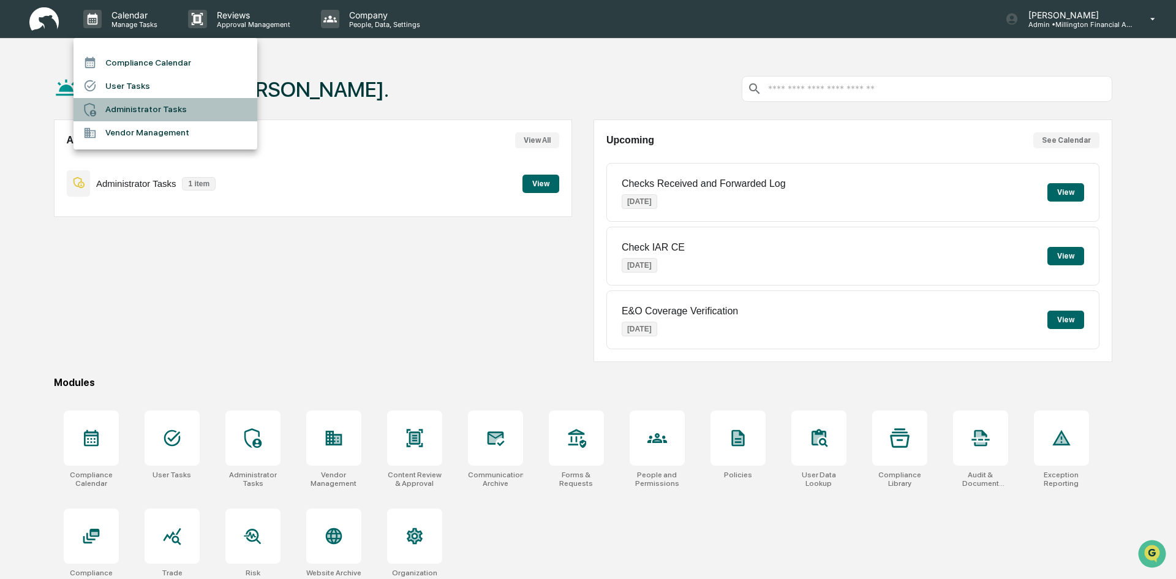
click at [138, 105] on li "Administrator Tasks" at bounding box center [165, 109] width 184 height 23
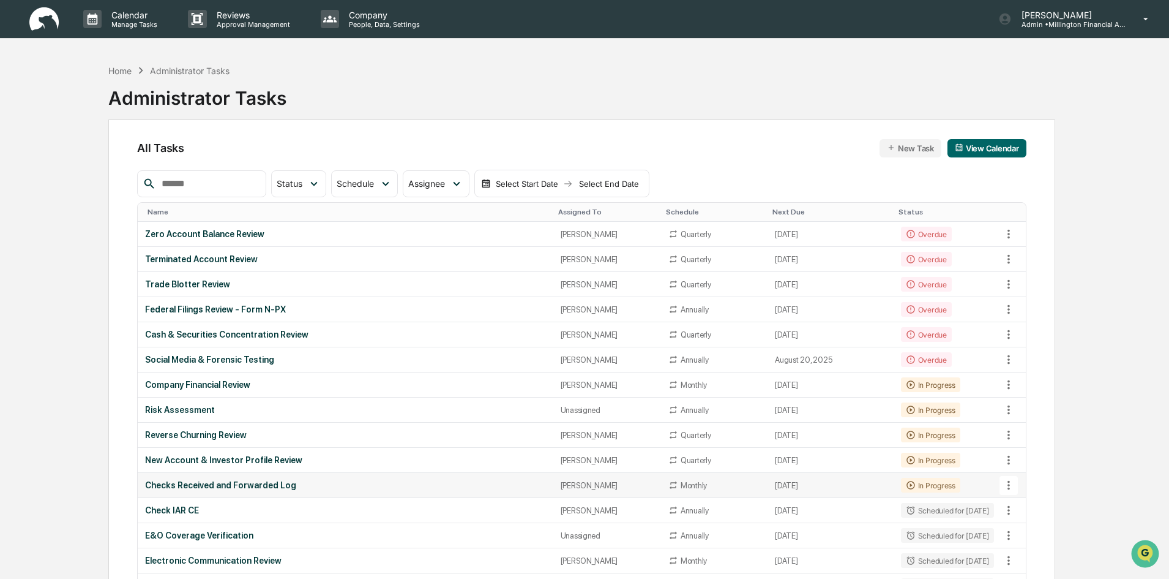
click at [924, 488] on div "In Progress" at bounding box center [930, 485] width 59 height 15
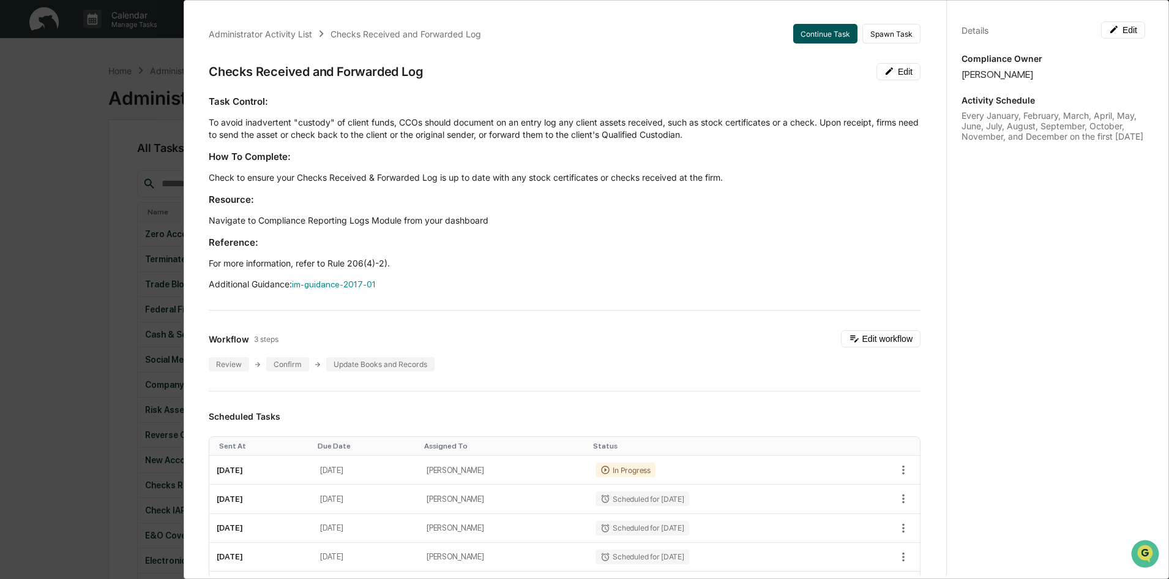
click at [801, 29] on button "Continue Task" at bounding box center [825, 34] width 64 height 20
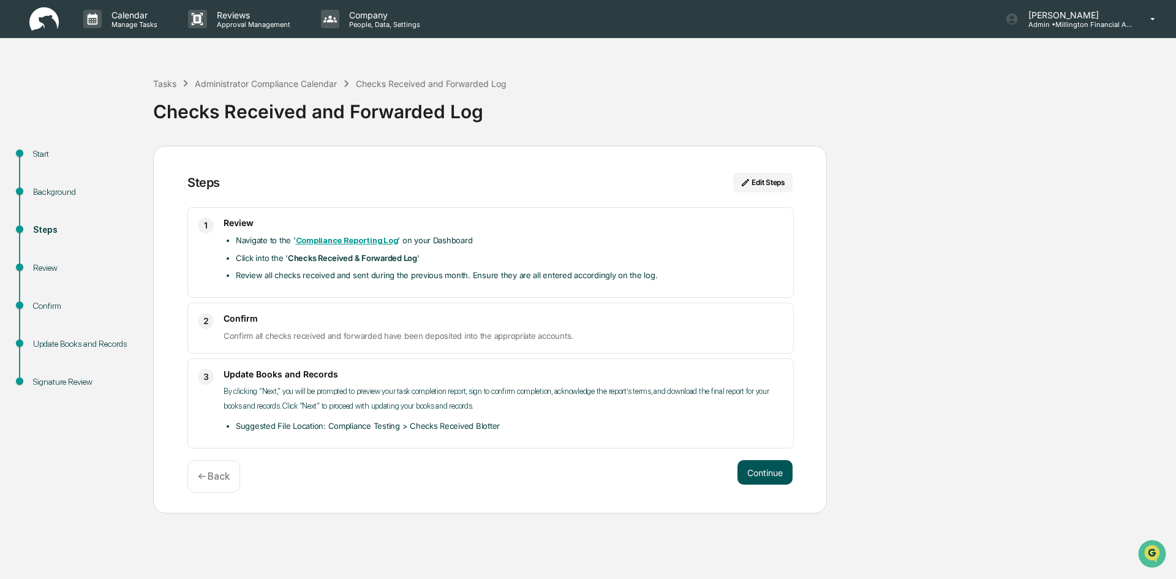
click at [764, 473] on button "Continue" at bounding box center [764, 472] width 55 height 24
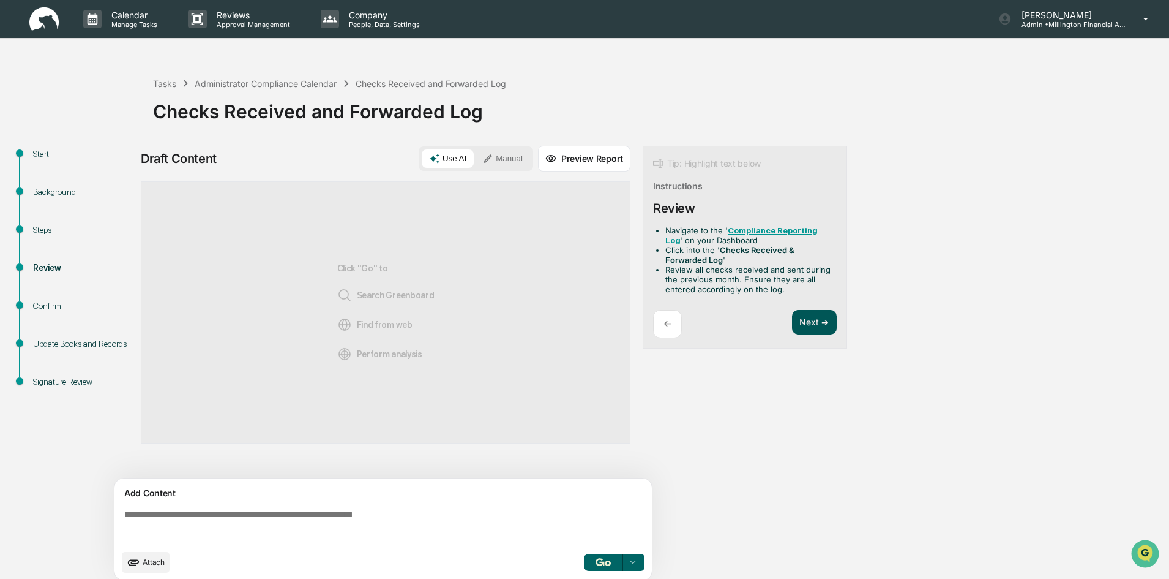
click at [828, 321] on button "Next ➔" at bounding box center [814, 322] width 45 height 25
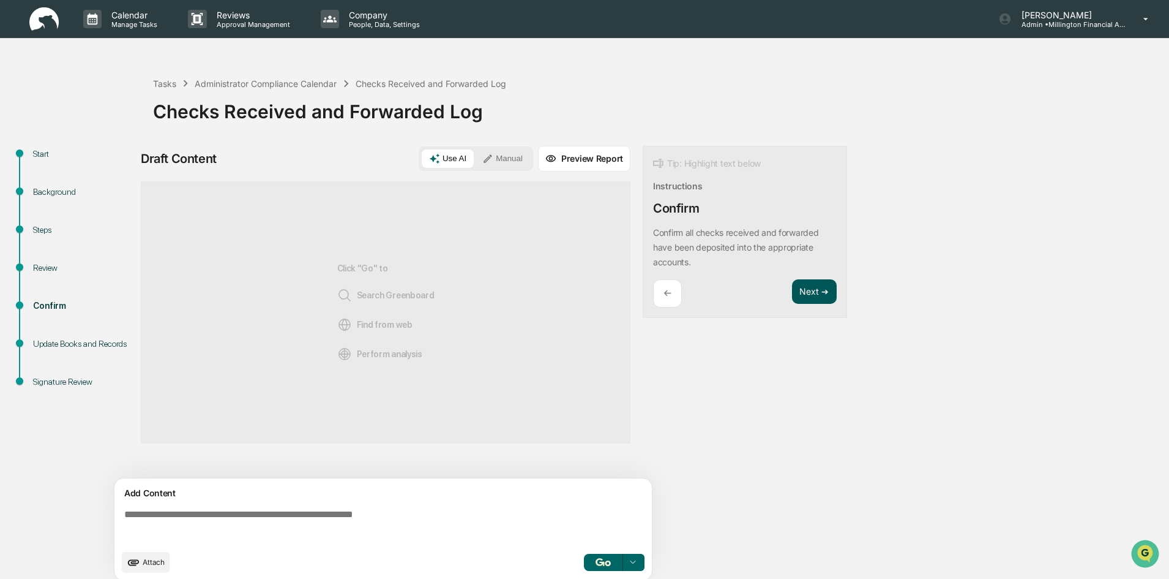
click at [814, 297] on button "Next ➔" at bounding box center [814, 291] width 45 height 25
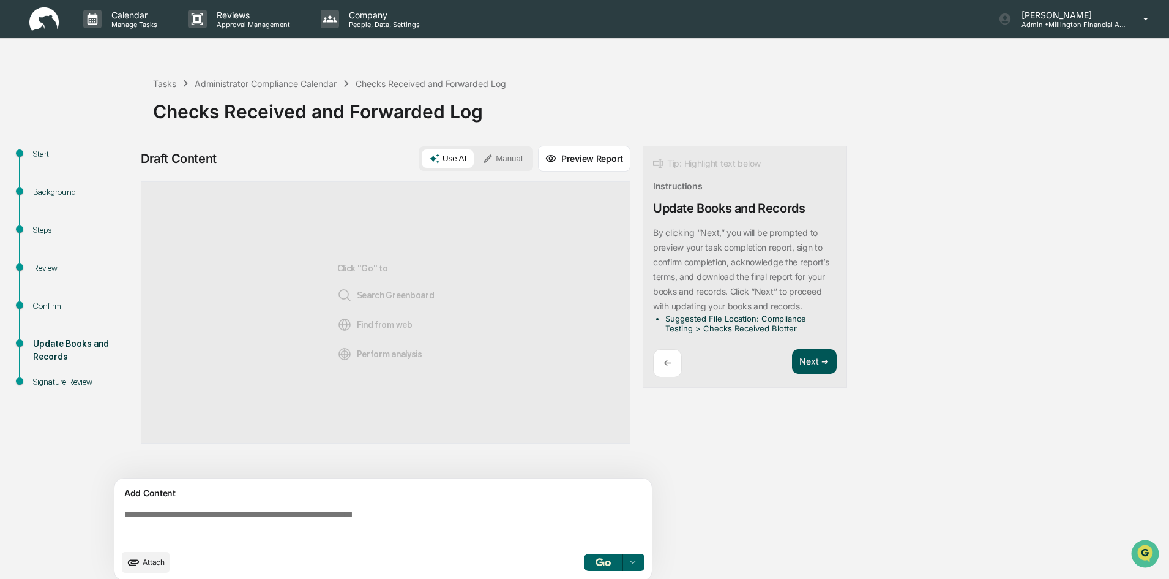
click at [822, 353] on button "Next ➔" at bounding box center [814, 361] width 45 height 25
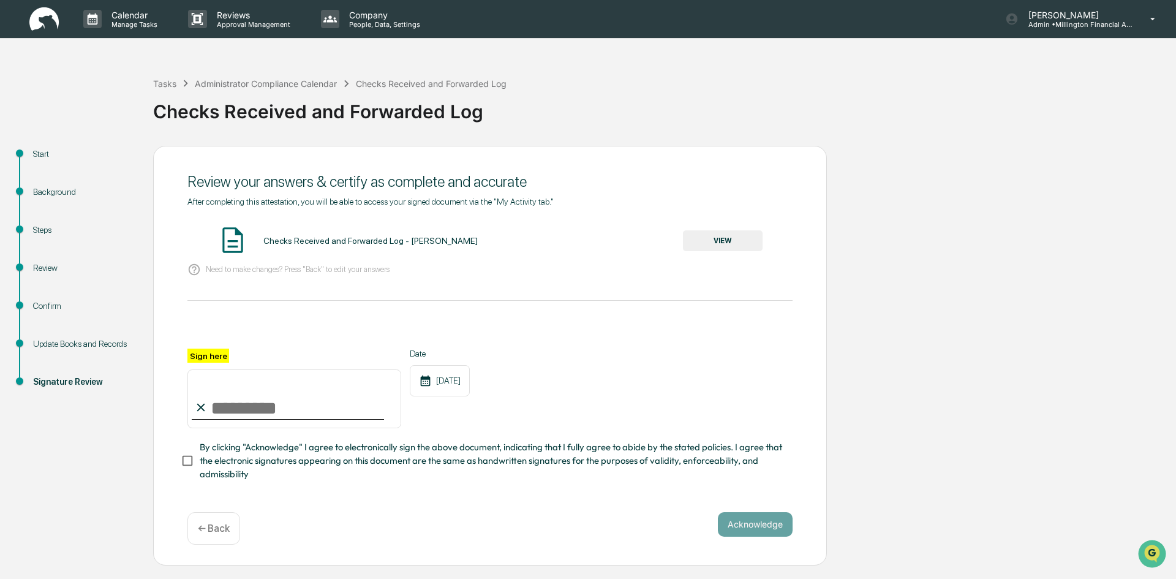
click at [261, 410] on input "Sign here" at bounding box center [294, 398] width 214 height 59
type input "**********"
drag, startPoint x: 759, startPoint y: 527, endPoint x: 736, endPoint y: 315, distance: 213.1
click at [741, 373] on div "**********" at bounding box center [489, 355] width 673 height 419
click at [733, 245] on button "VIEW" at bounding box center [723, 240] width 80 height 21
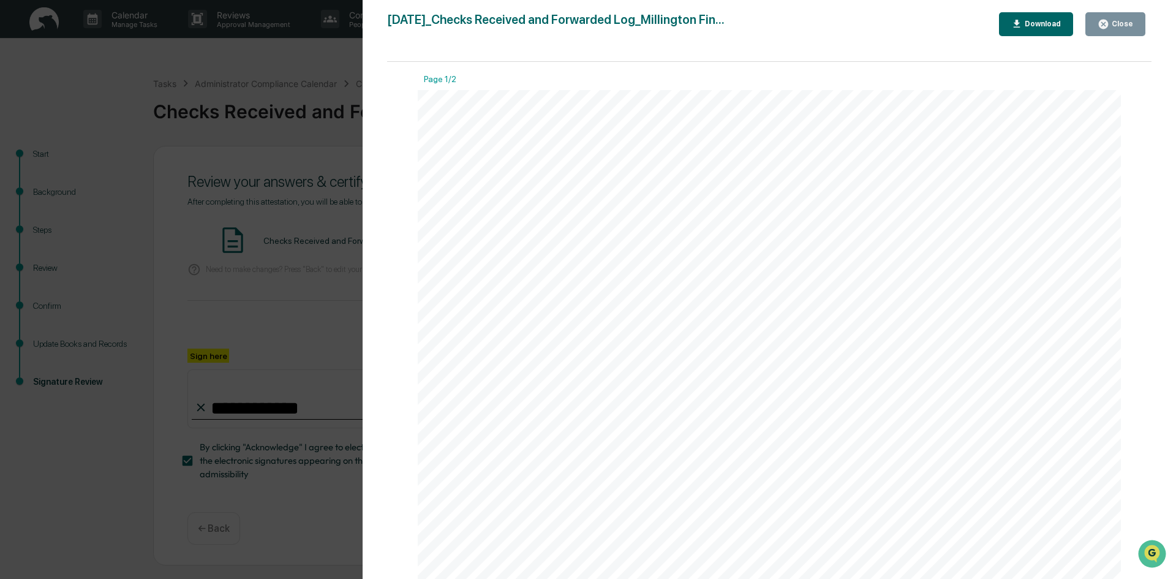
click at [1125, 25] on div "Close" at bounding box center [1121, 24] width 24 height 9
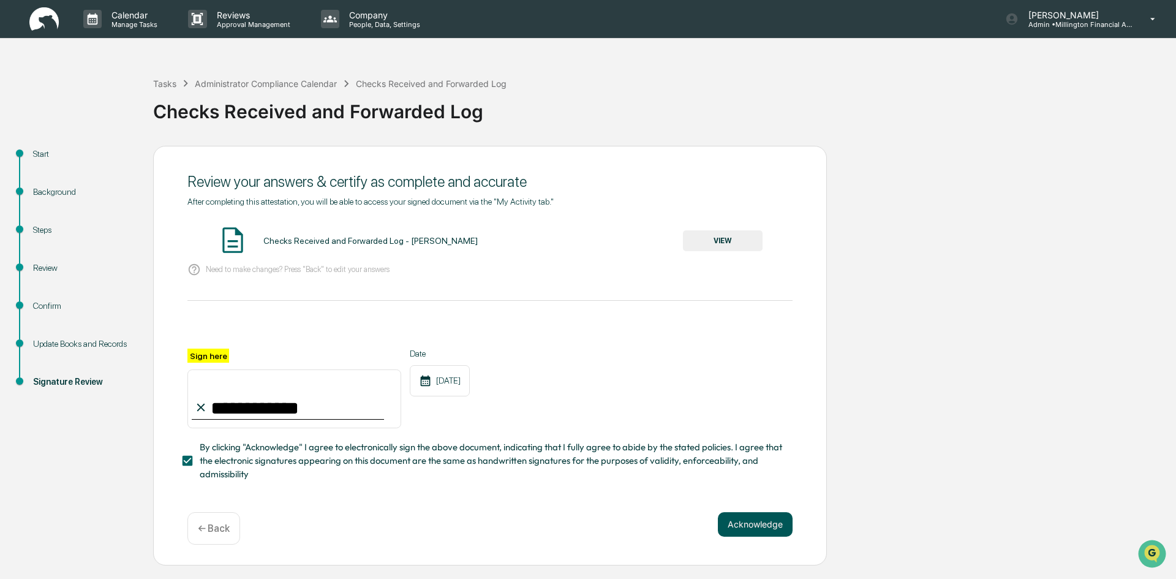
click at [759, 532] on button "Acknowledge" at bounding box center [755, 524] width 75 height 24
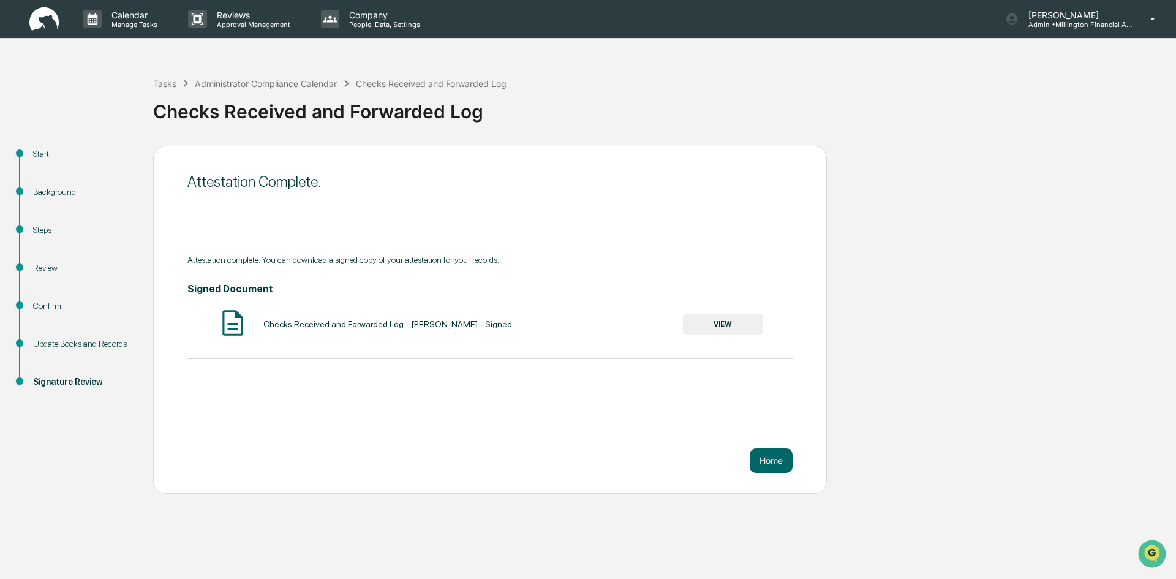
click at [727, 317] on button "VIEW" at bounding box center [723, 323] width 80 height 21
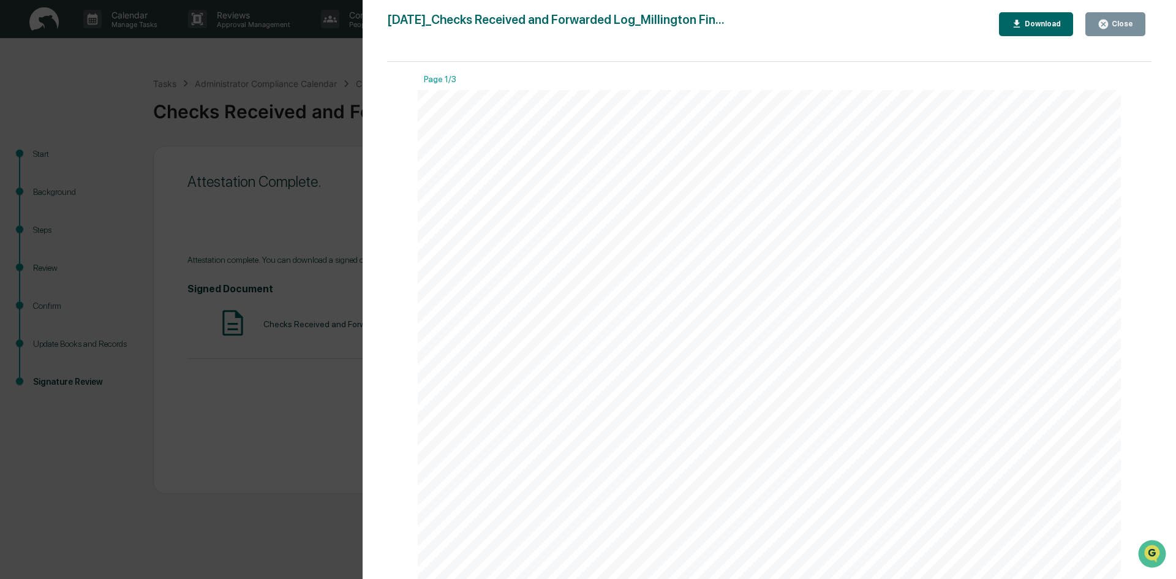
click at [1046, 22] on div "Download" at bounding box center [1041, 24] width 39 height 9
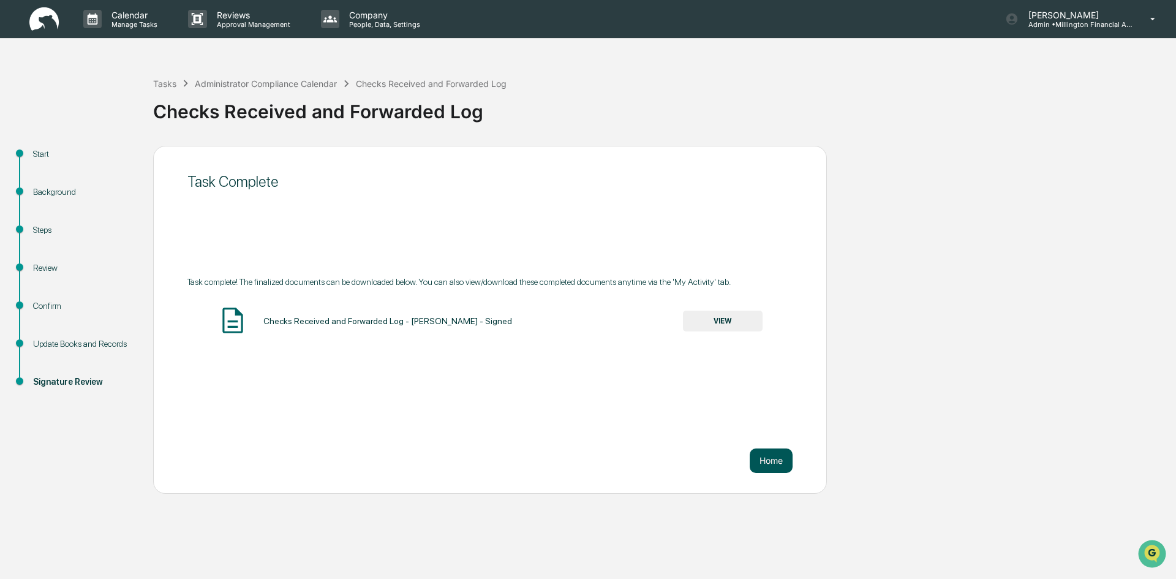
click at [775, 462] on button "Home" at bounding box center [770, 460] width 43 height 24
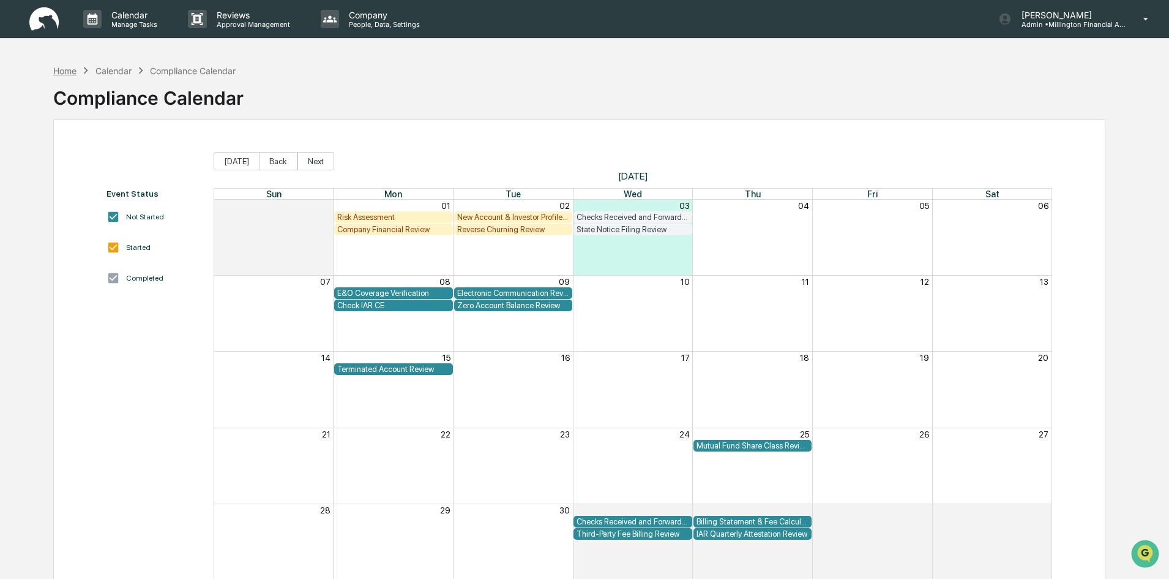
click at [62, 72] on div "Home" at bounding box center [64, 71] width 23 height 10
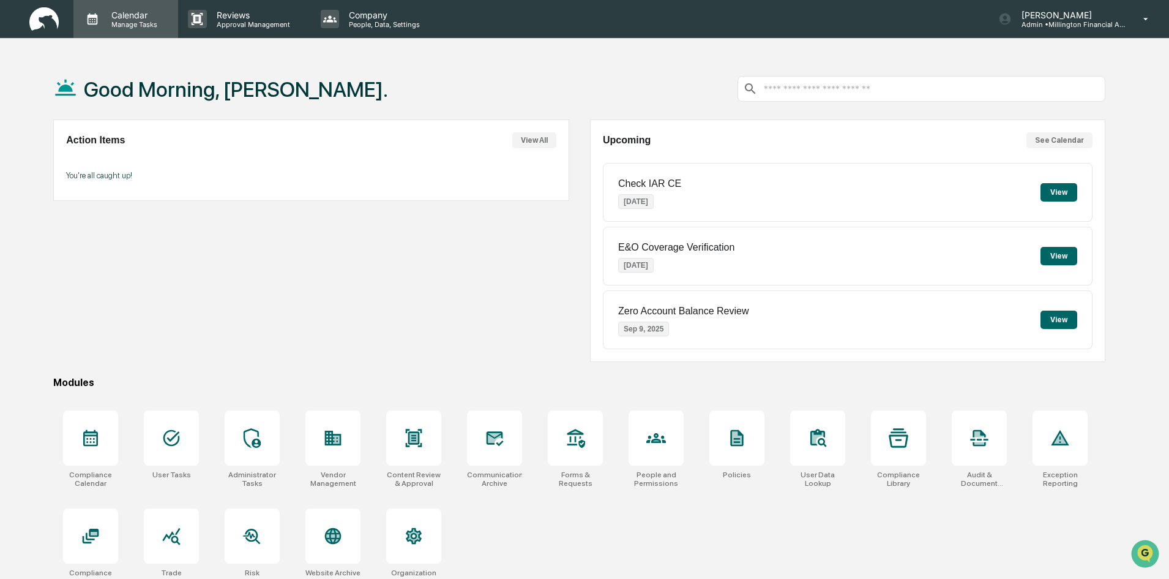
click at [129, 20] on p "Manage Tasks" at bounding box center [133, 24] width 62 height 9
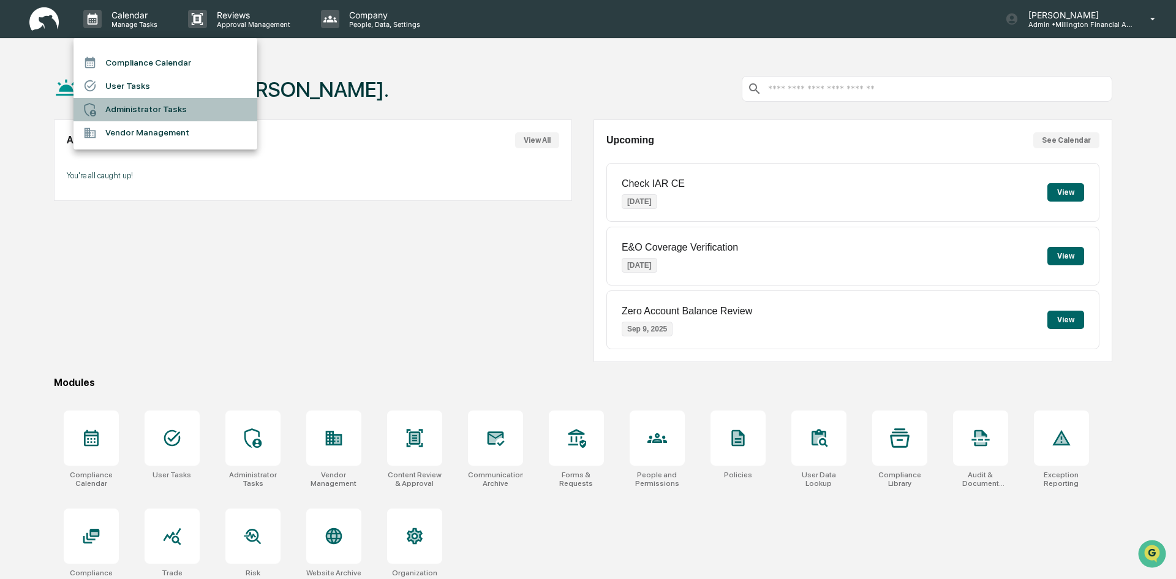
click at [137, 111] on li "Administrator Tasks" at bounding box center [165, 109] width 184 height 23
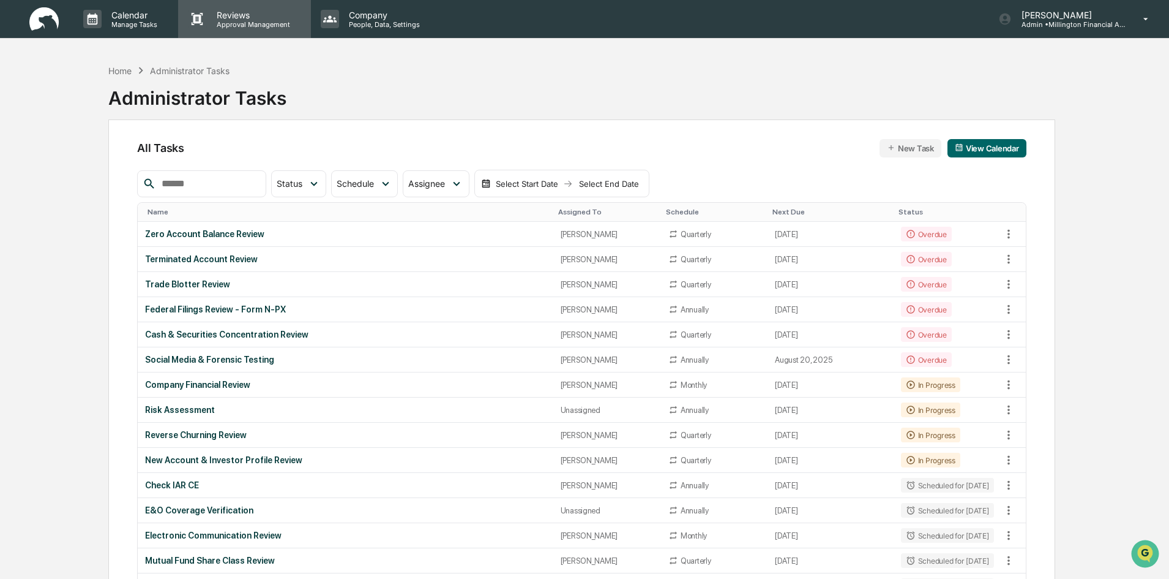
click at [260, 20] on p "Approval Management" at bounding box center [251, 24] width 89 height 9
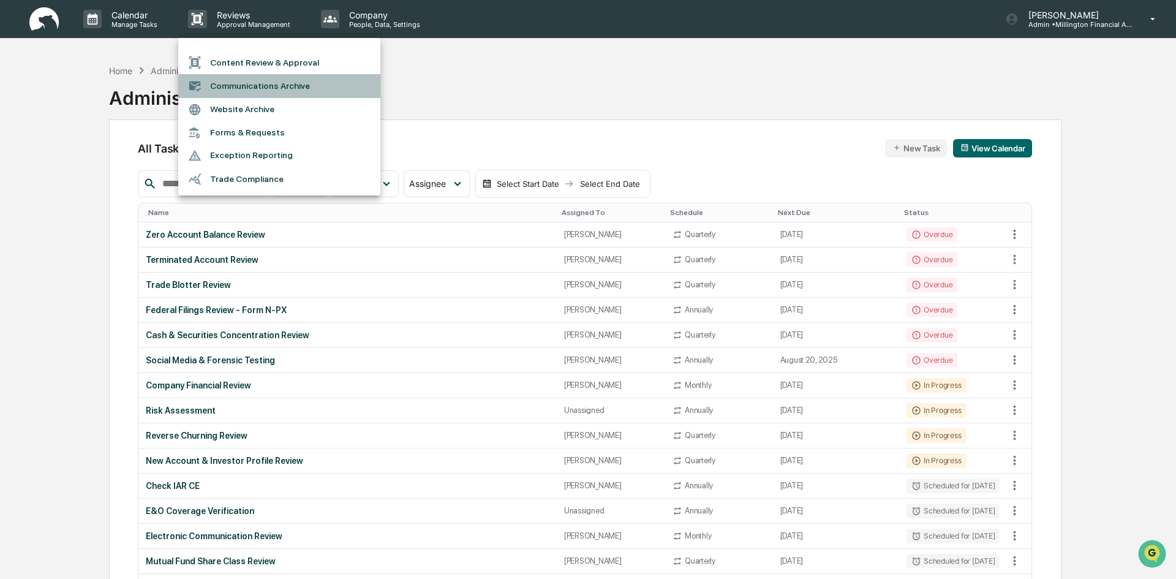
click at [254, 84] on li "Communications Archive" at bounding box center [279, 85] width 202 height 23
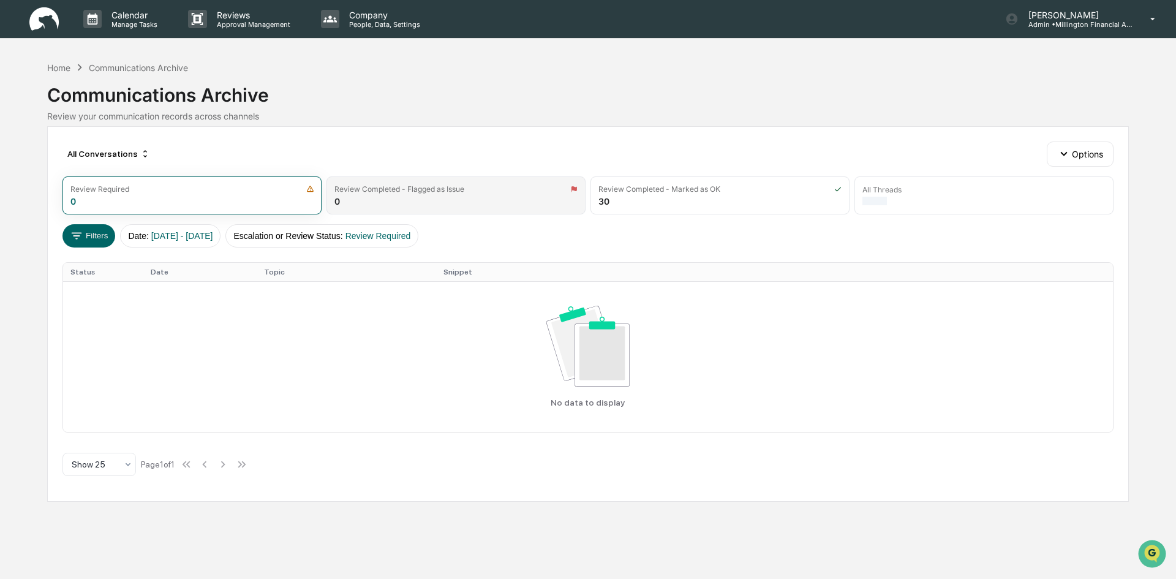
click at [443, 195] on div "Review Completed - Flagged as Issue 0" at bounding box center [455, 195] width 259 height 38
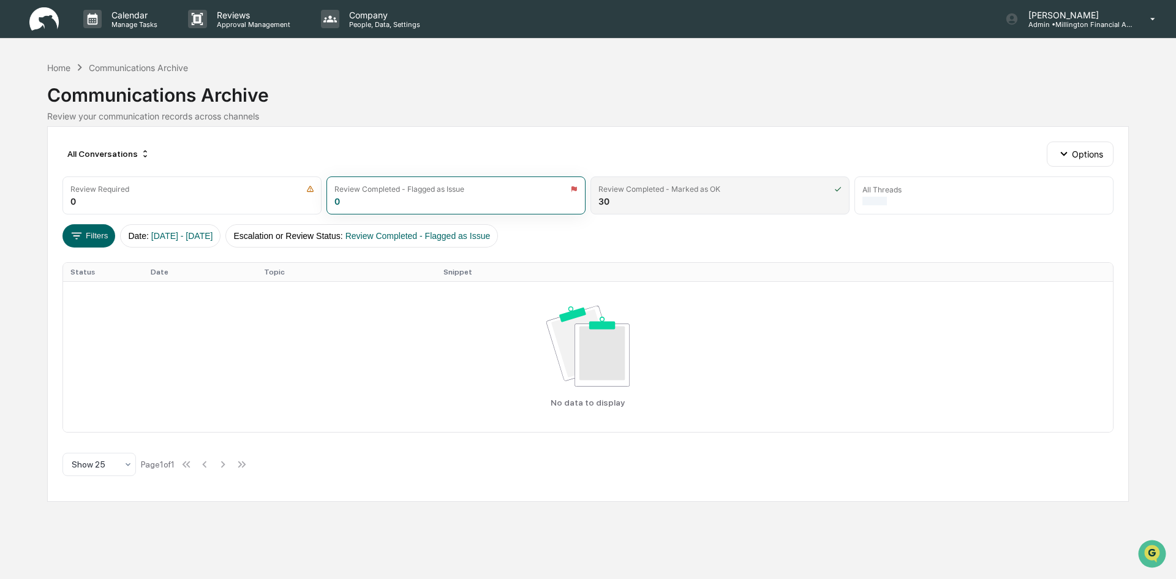
click at [645, 191] on div "Review Completed - Marked as OK" at bounding box center [659, 188] width 122 height 9
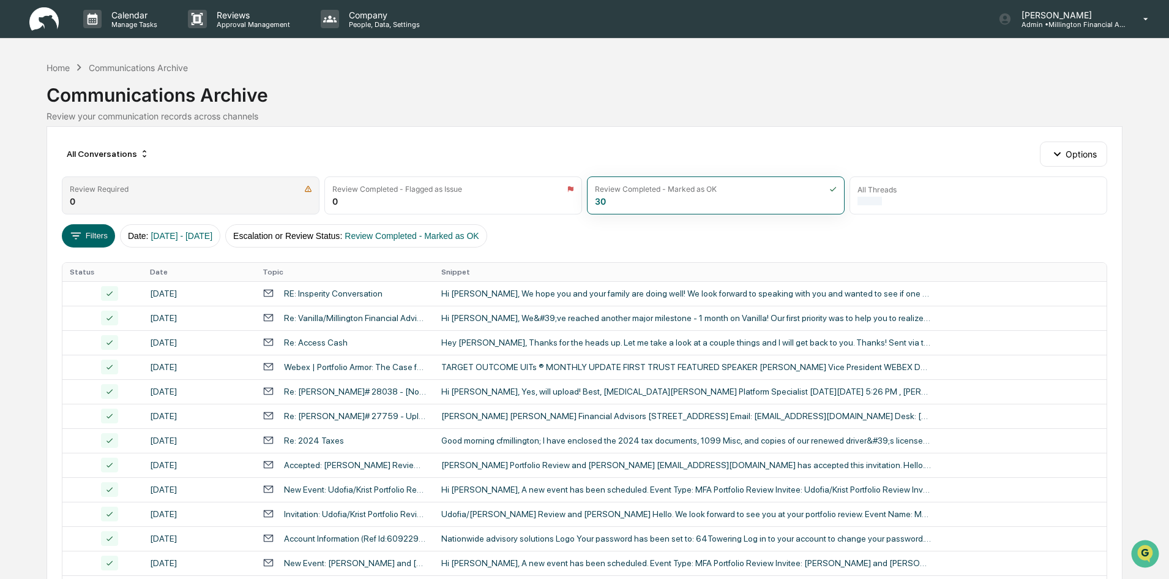
click at [247, 193] on div "Review Required" at bounding box center [191, 188] width 242 height 9
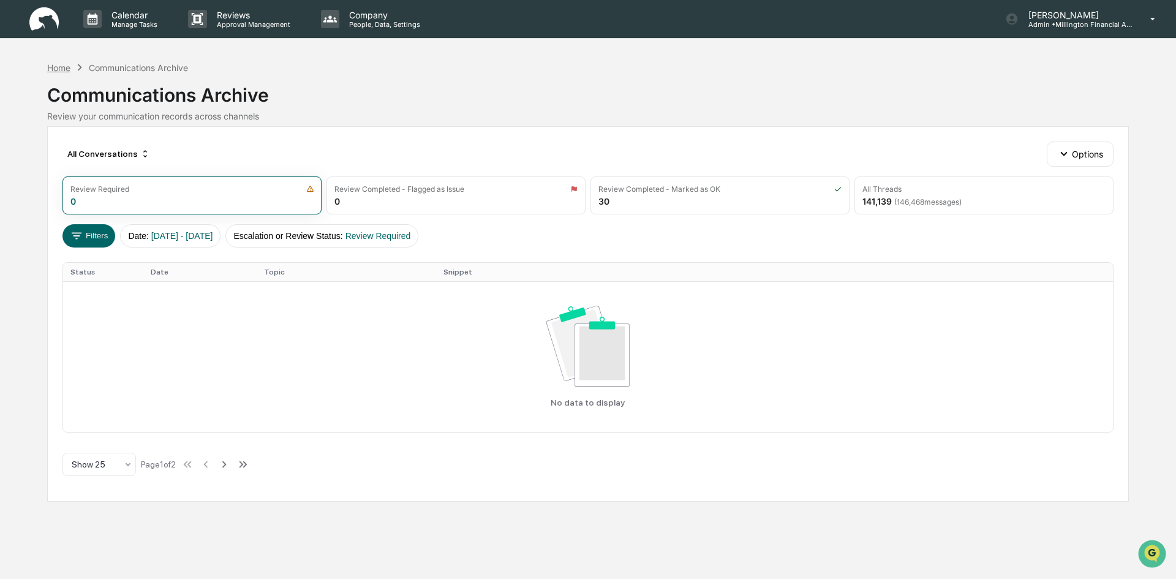
click at [62, 64] on div "Home" at bounding box center [58, 67] width 23 height 10
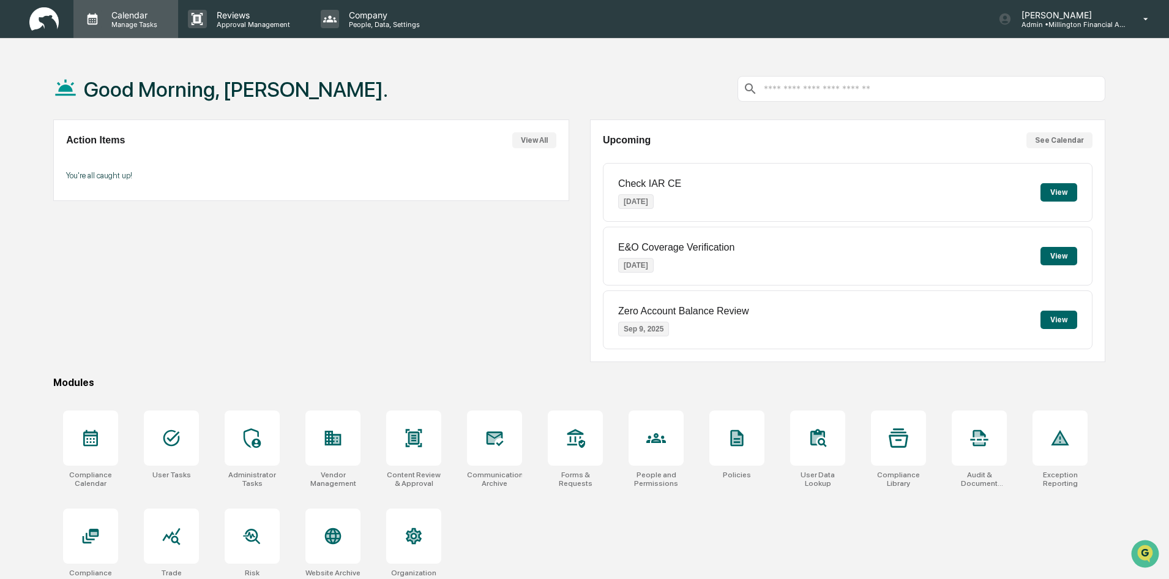
click at [146, 22] on p "Manage Tasks" at bounding box center [133, 24] width 62 height 9
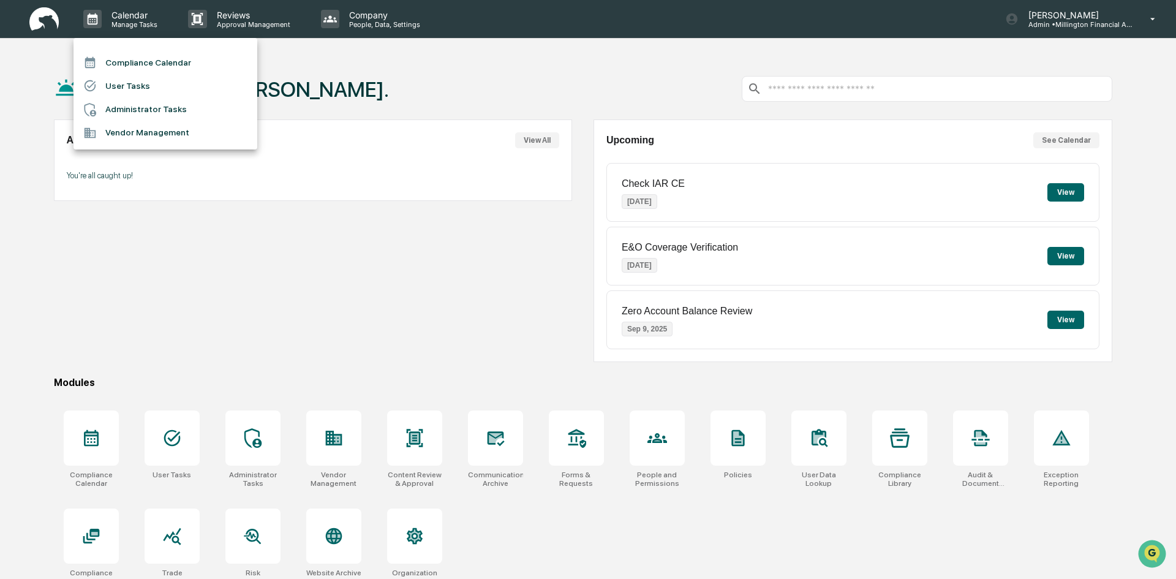
click at [116, 109] on li "Administrator Tasks" at bounding box center [165, 109] width 184 height 23
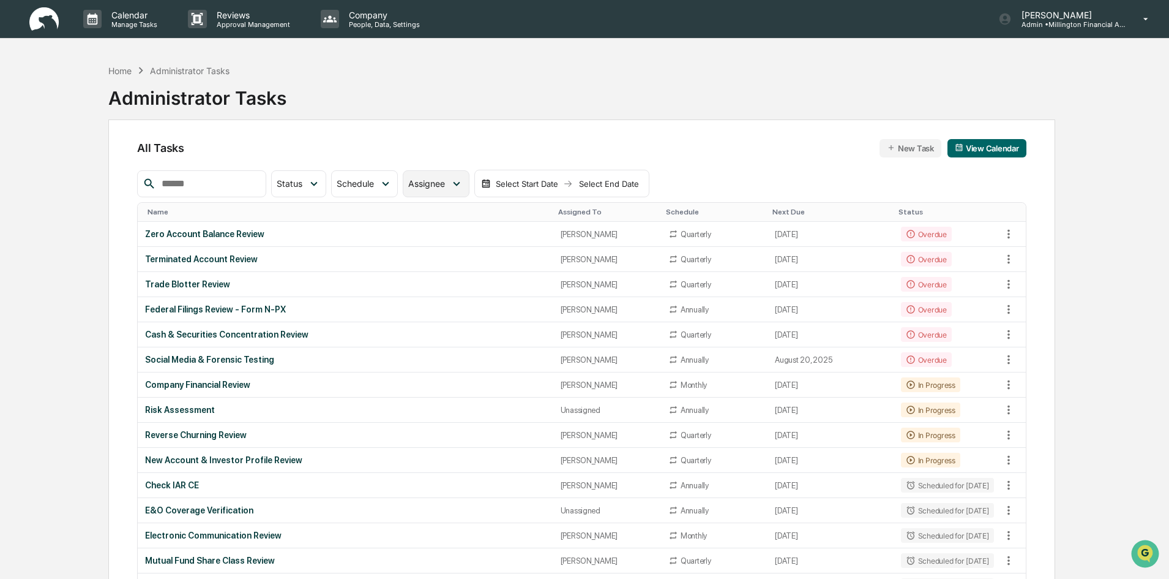
click at [445, 182] on span "Assignee" at bounding box center [426, 183] width 37 height 10
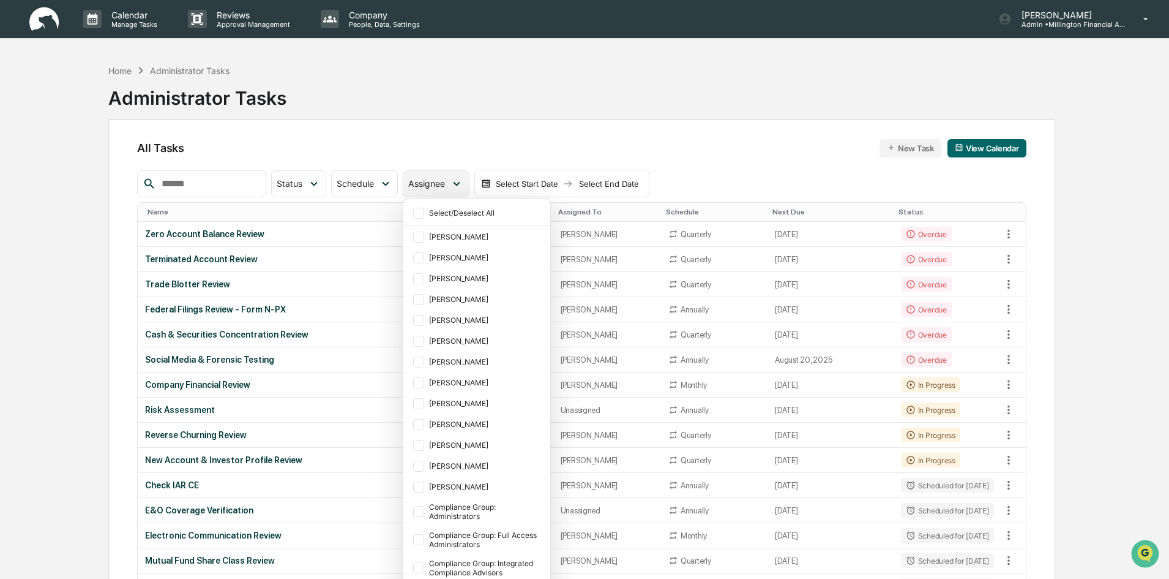
click at [445, 182] on span "Assignee" at bounding box center [426, 183] width 37 height 10
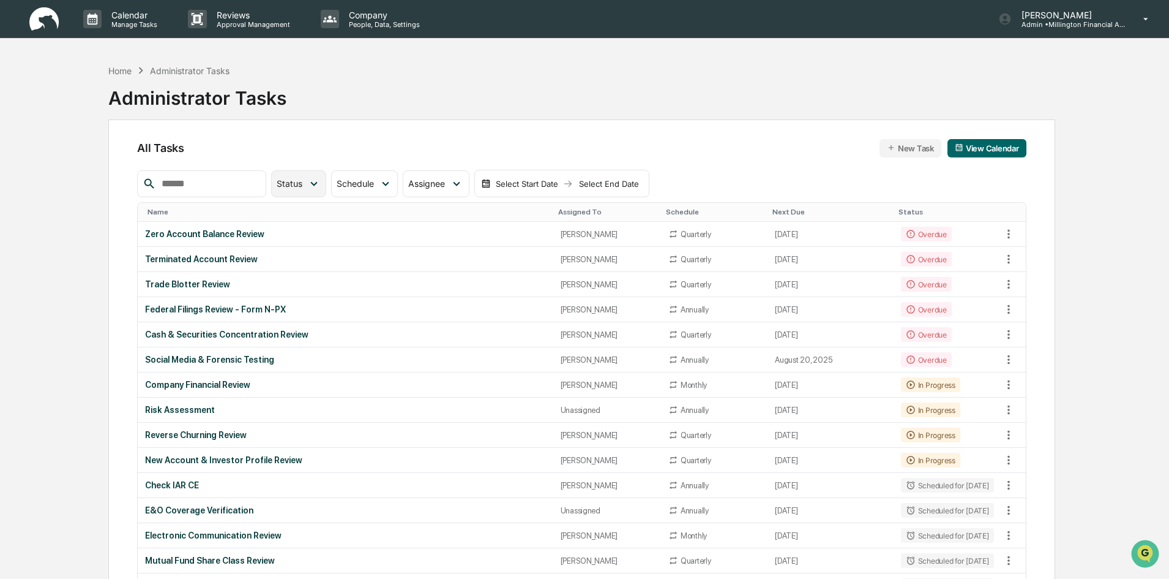
click at [321, 183] on icon at bounding box center [313, 183] width 13 height 13
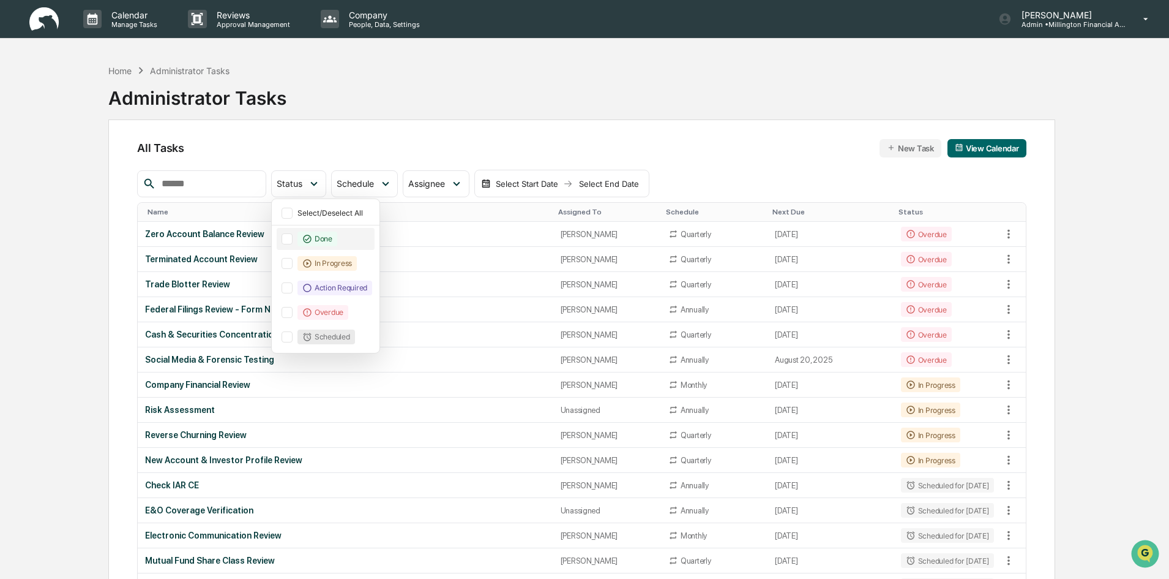
click at [293, 235] on div at bounding box center [287, 238] width 11 height 11
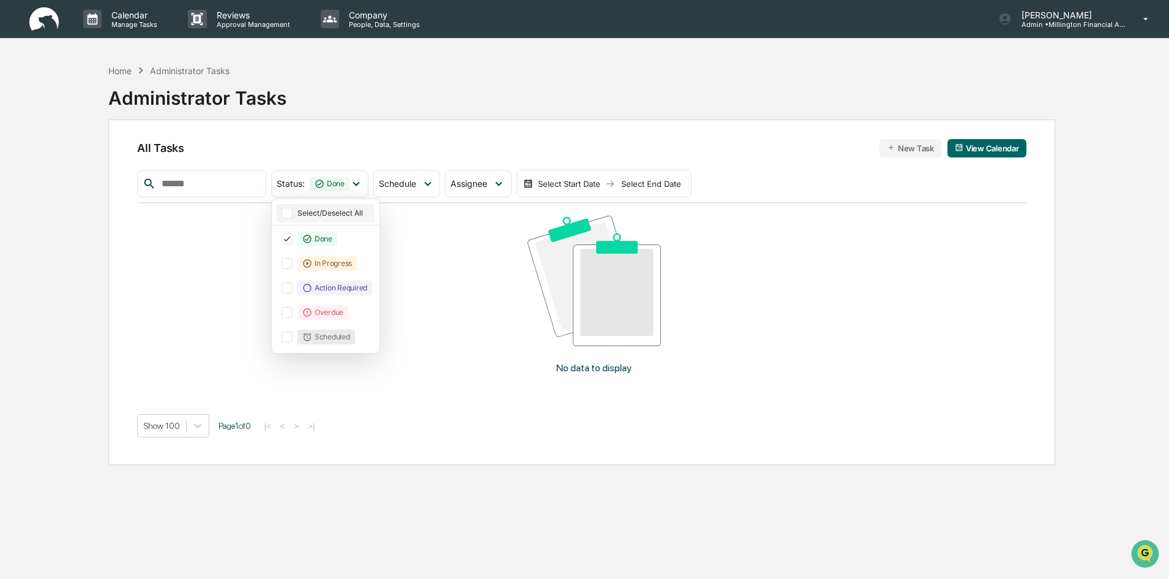
click at [293, 214] on div at bounding box center [287, 213] width 11 height 11
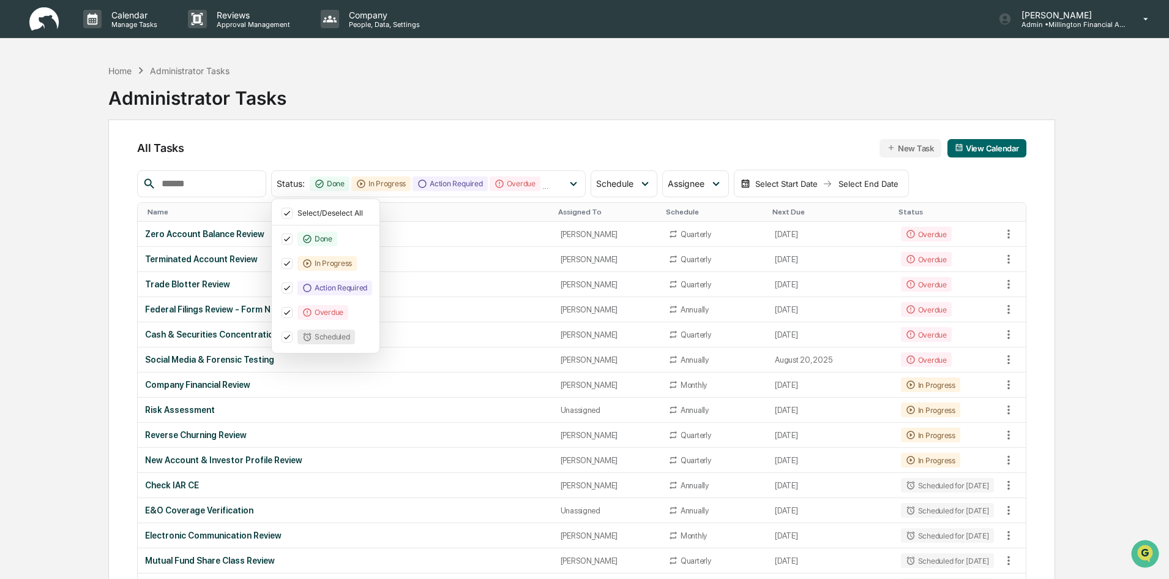
click at [532, 100] on div "Home Administrator Tasks Administrator Tasks" at bounding box center [581, 88] width 947 height 61
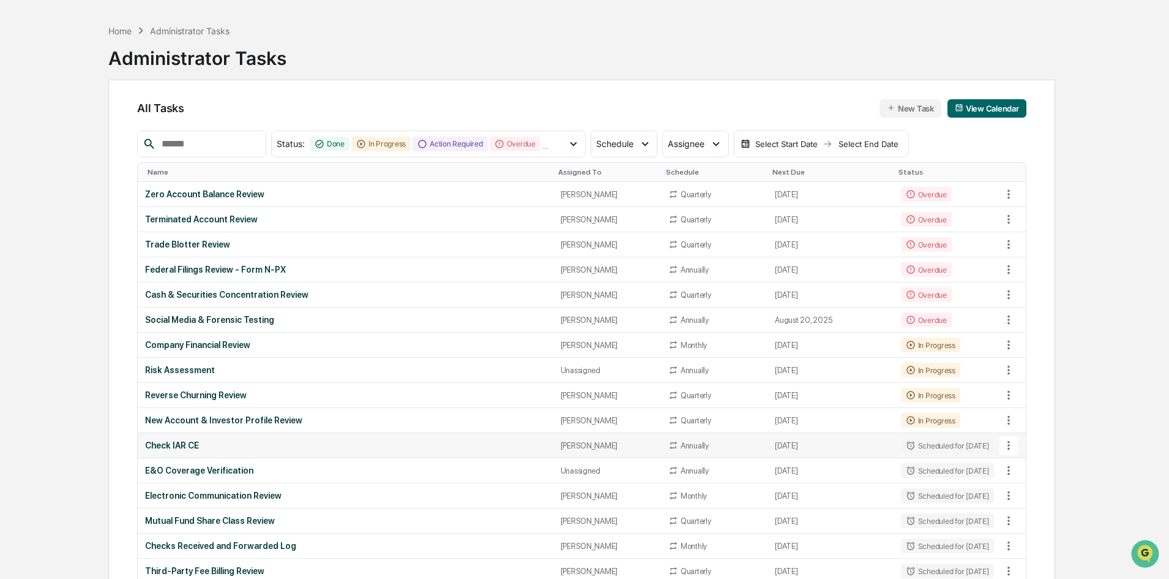
scroll to position [61, 0]
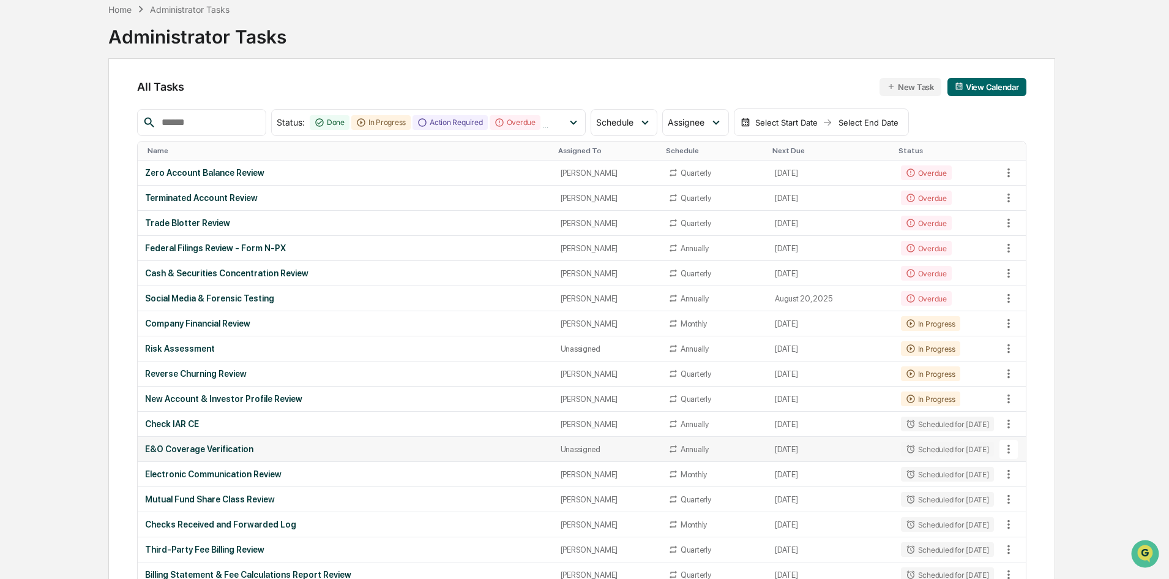
click at [217, 449] on div "E&O Coverage Verification" at bounding box center [345, 449] width 400 height 10
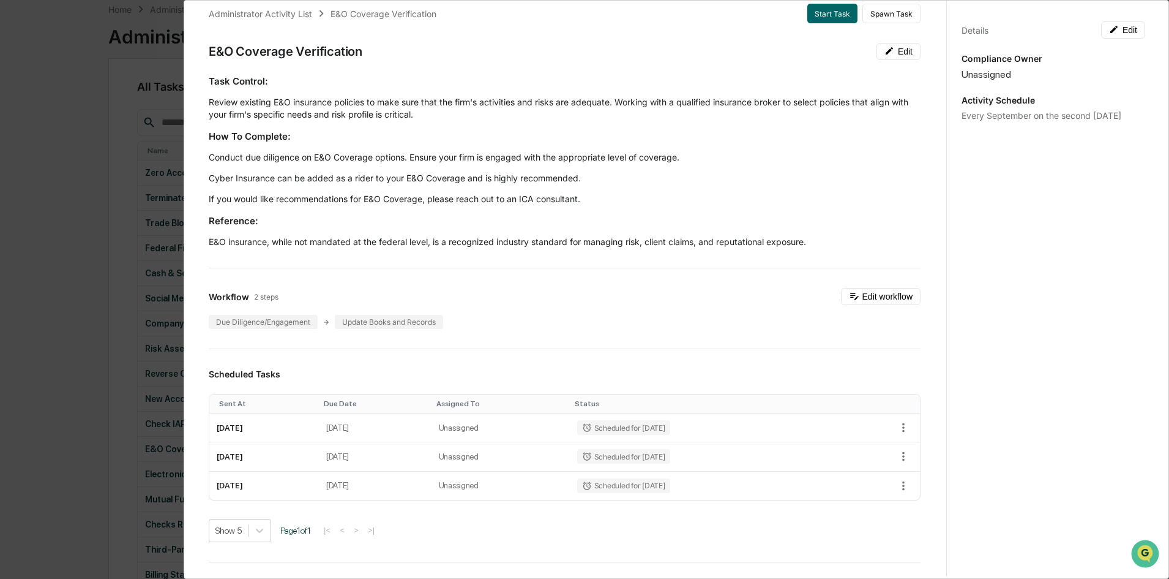
scroll to position [0, 0]
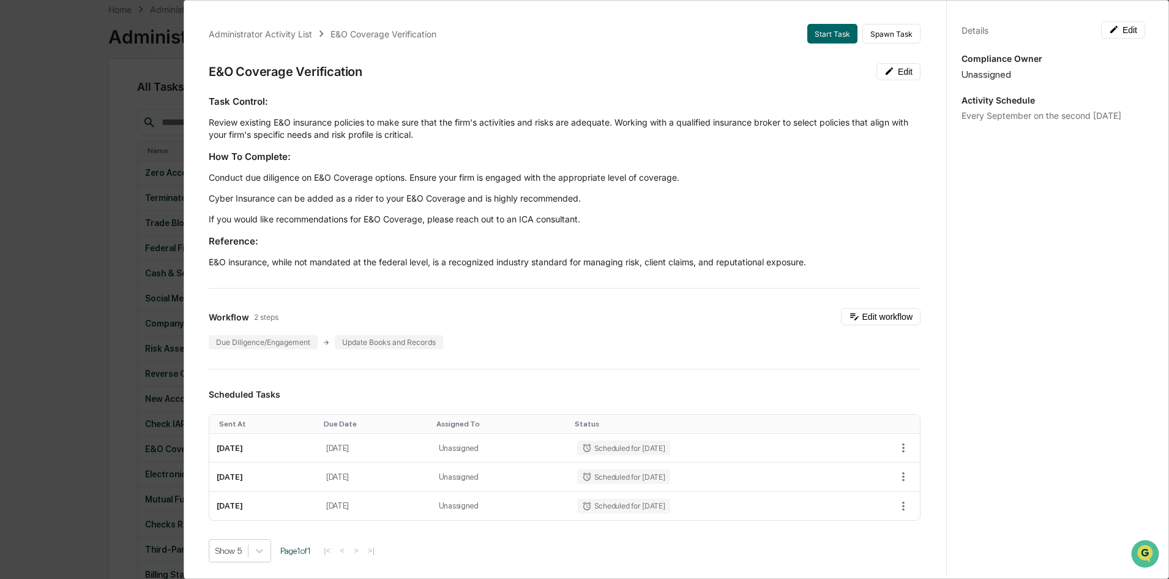
click at [56, 231] on div "Administrator Activity List E&O Coverage Verification Start Task Spawn Task E&O…" at bounding box center [584, 289] width 1169 height 579
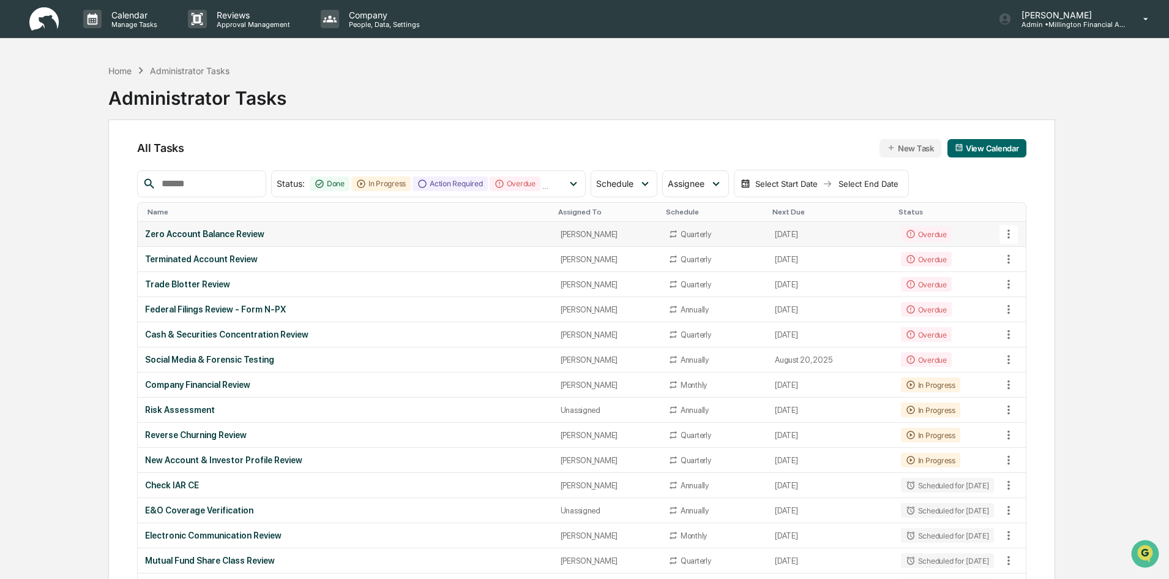
click at [208, 234] on div "Zero Account Balance Review" at bounding box center [345, 234] width 400 height 10
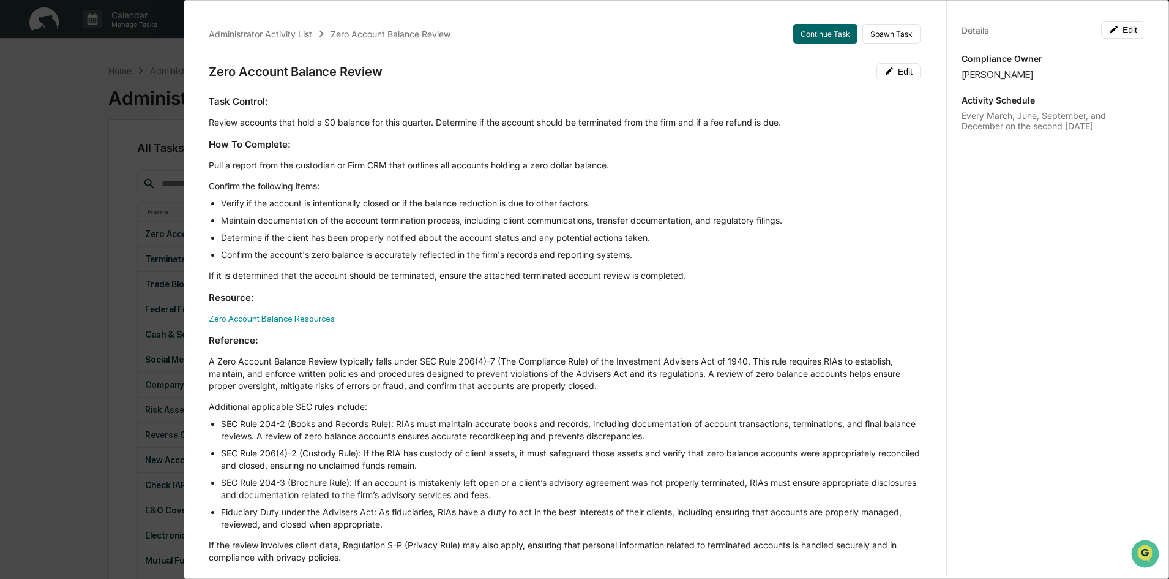
click at [76, 136] on div "Administrator Activity List Zero Account Balance Review Continue Task Spawn Tas…" at bounding box center [584, 289] width 1169 height 579
